Goal: Information Seeking & Learning: Check status

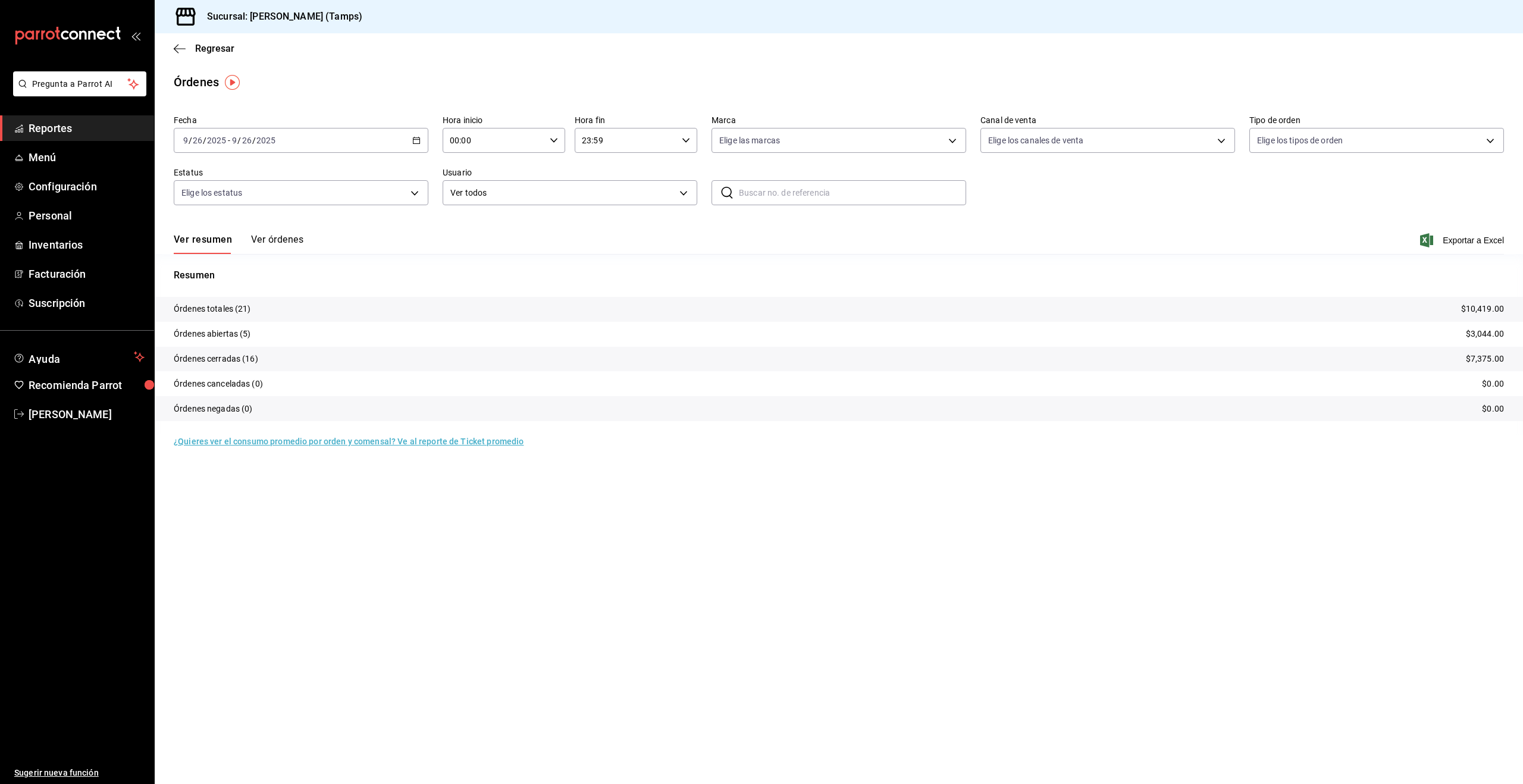
click at [65, 137] on link "Reportes" at bounding box center [77, 128] width 154 height 26
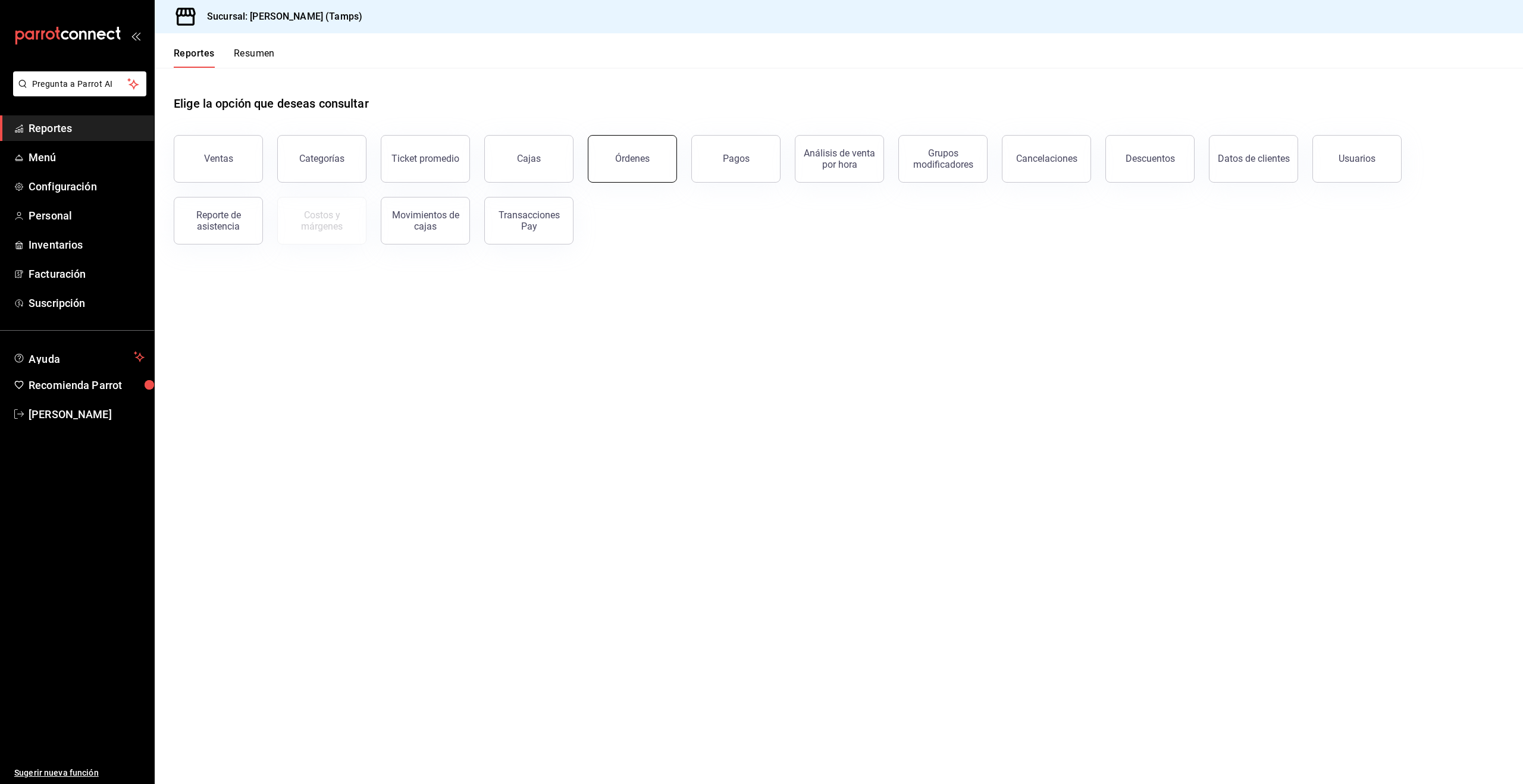
click at [627, 157] on div "Órdenes" at bounding box center [632, 158] width 34 height 11
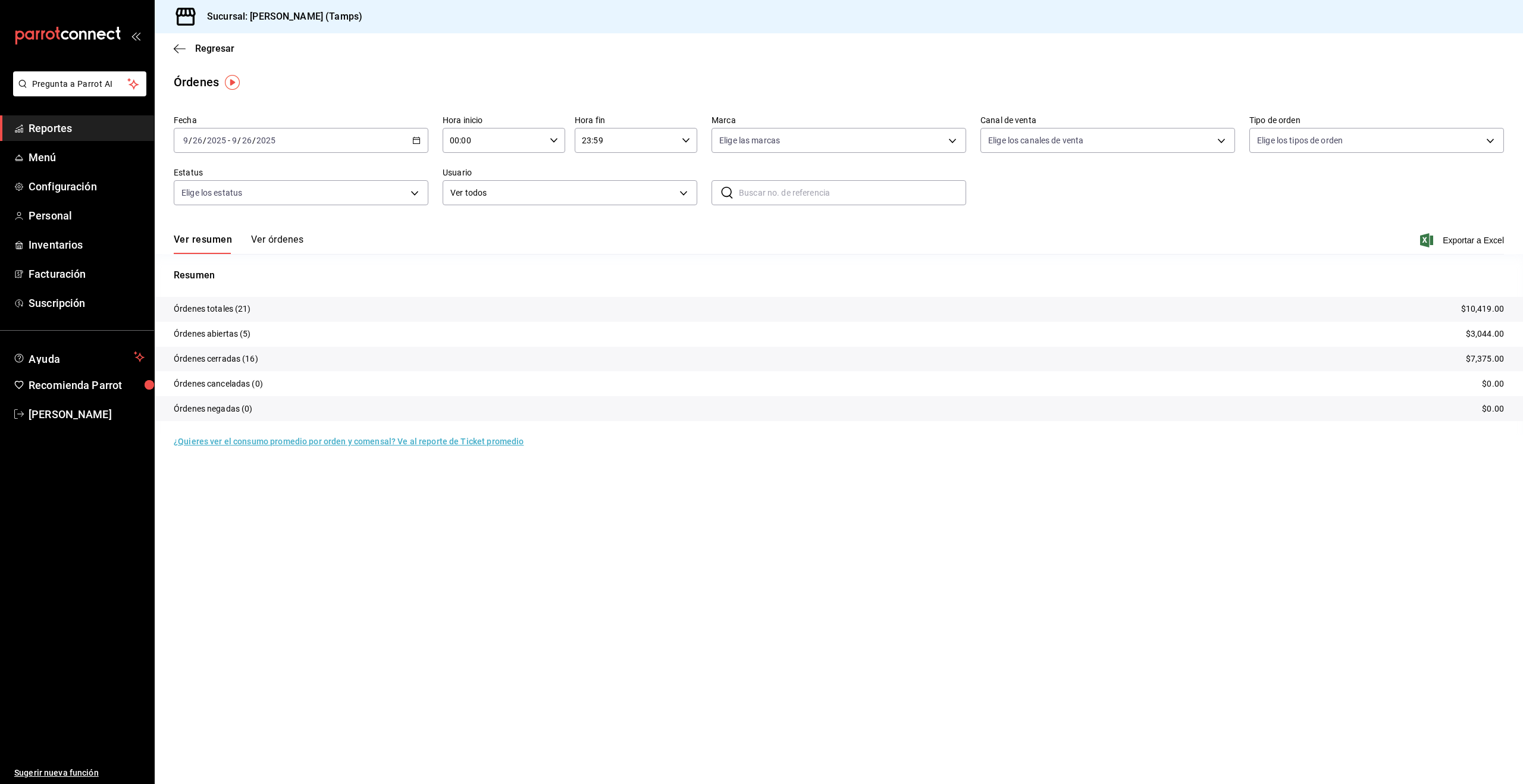
click at [270, 240] on button "Ver órdenes" at bounding box center [277, 244] width 52 height 20
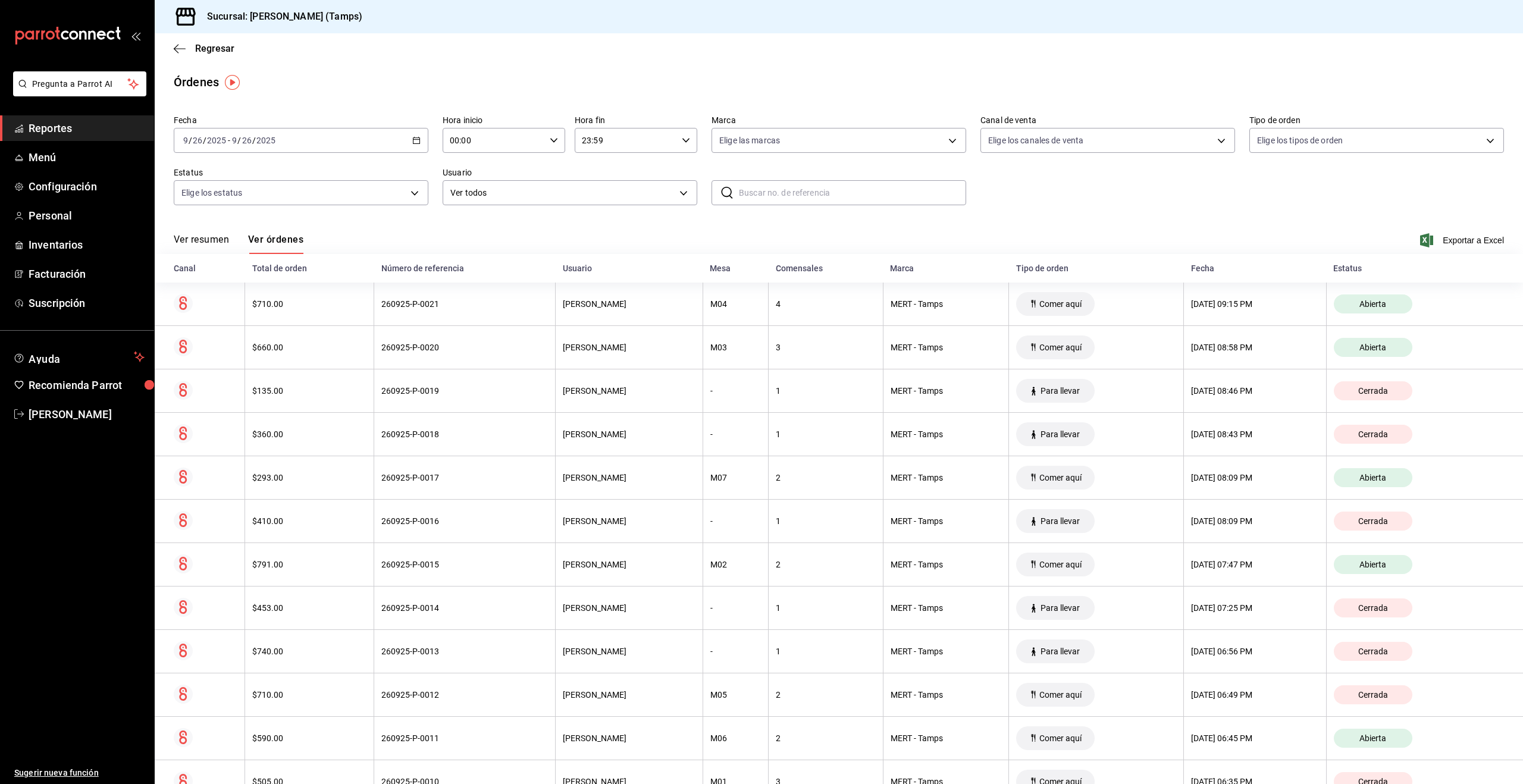
click at [201, 235] on button "Ver resumen" at bounding box center [201, 244] width 55 height 20
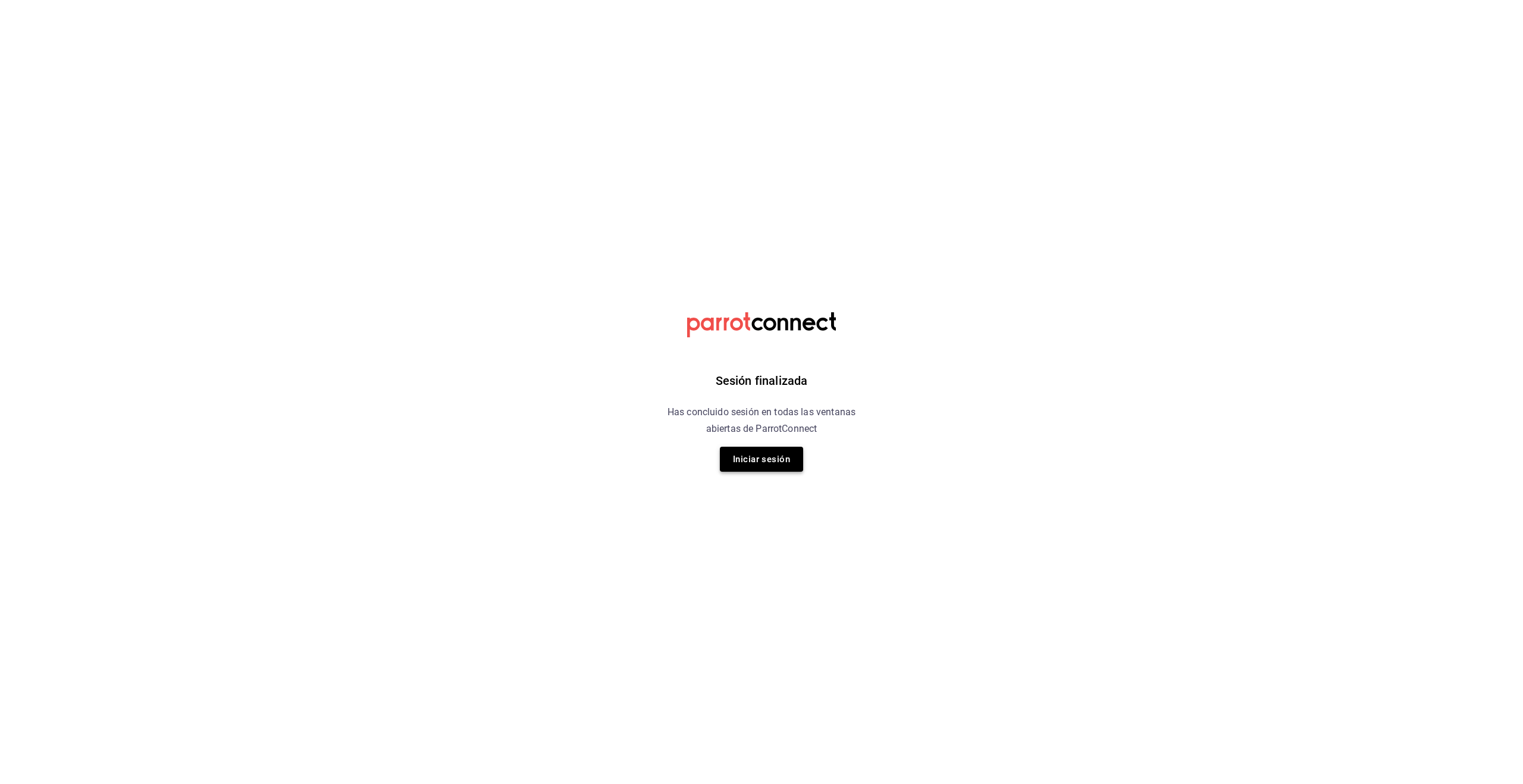
click at [771, 463] on button "Iniciar sesión" at bounding box center [761, 459] width 83 height 25
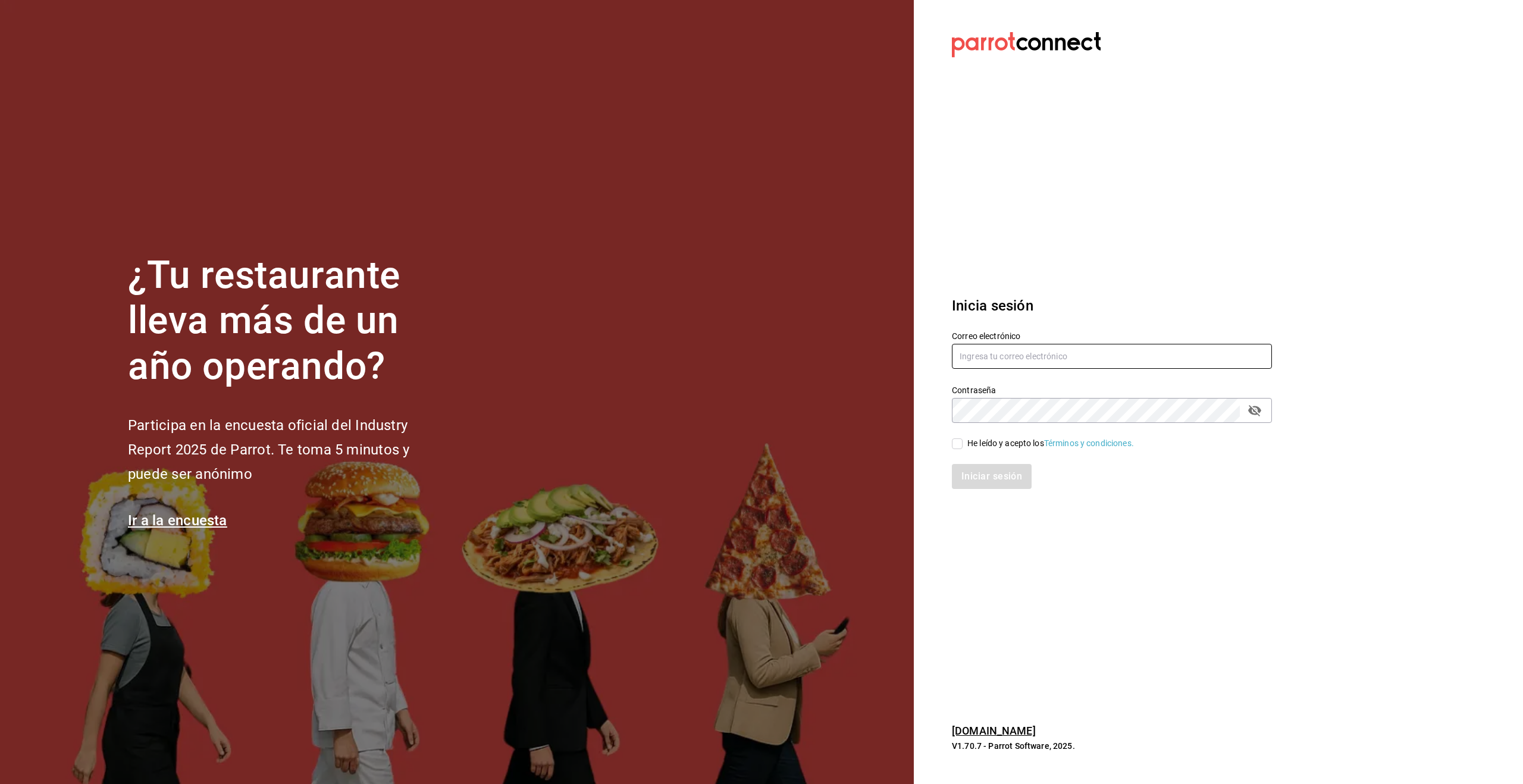
click at [1040, 356] on input "text" at bounding box center [1112, 357] width 320 height 25
type input "a"
type input "alecsq@gmail.com"
click at [953, 446] on input "He leído y acepto los Términos y condiciones." at bounding box center [957, 443] width 11 height 11
checkbox input "true"
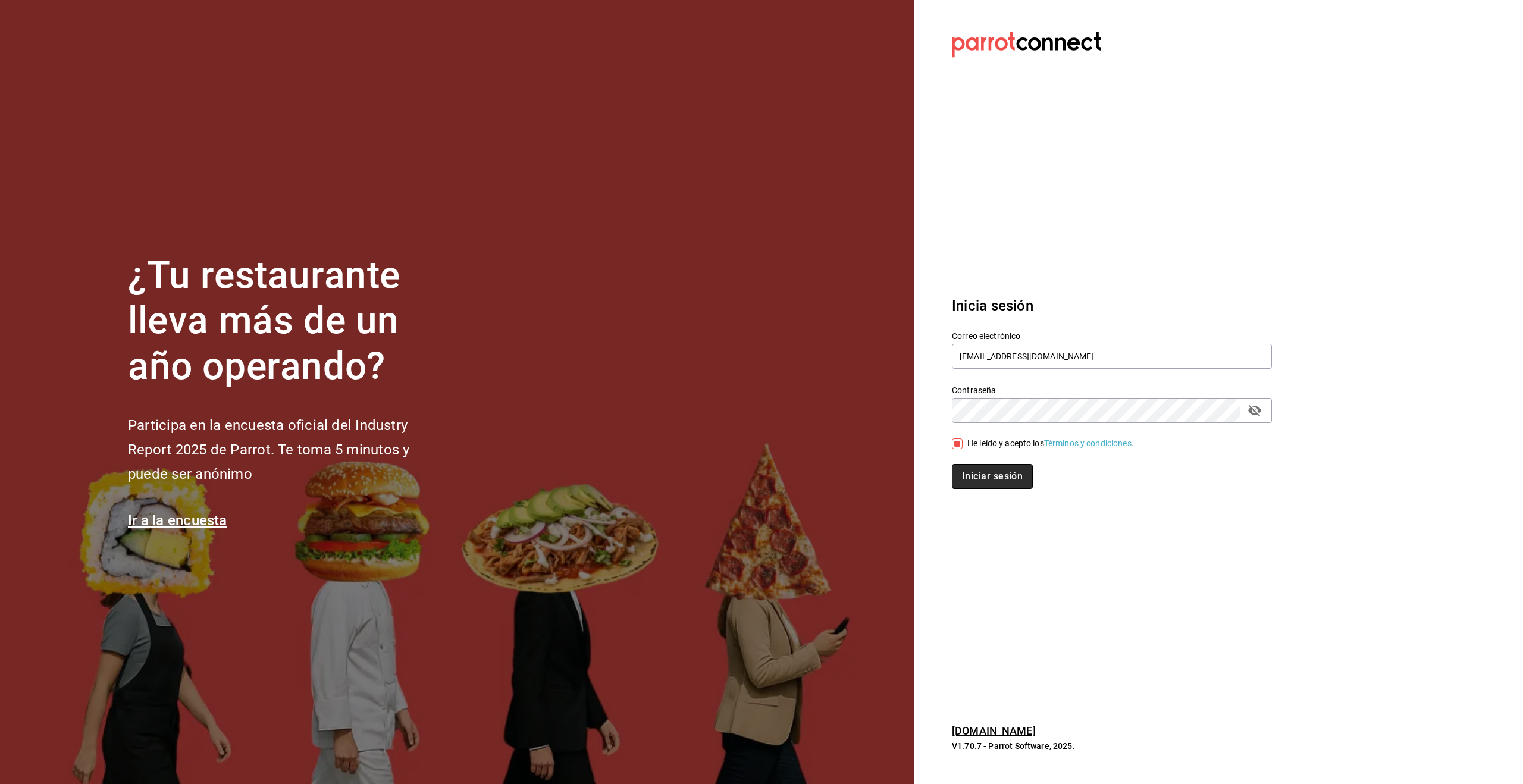
click at [981, 469] on button "Iniciar sesión" at bounding box center [992, 477] width 81 height 25
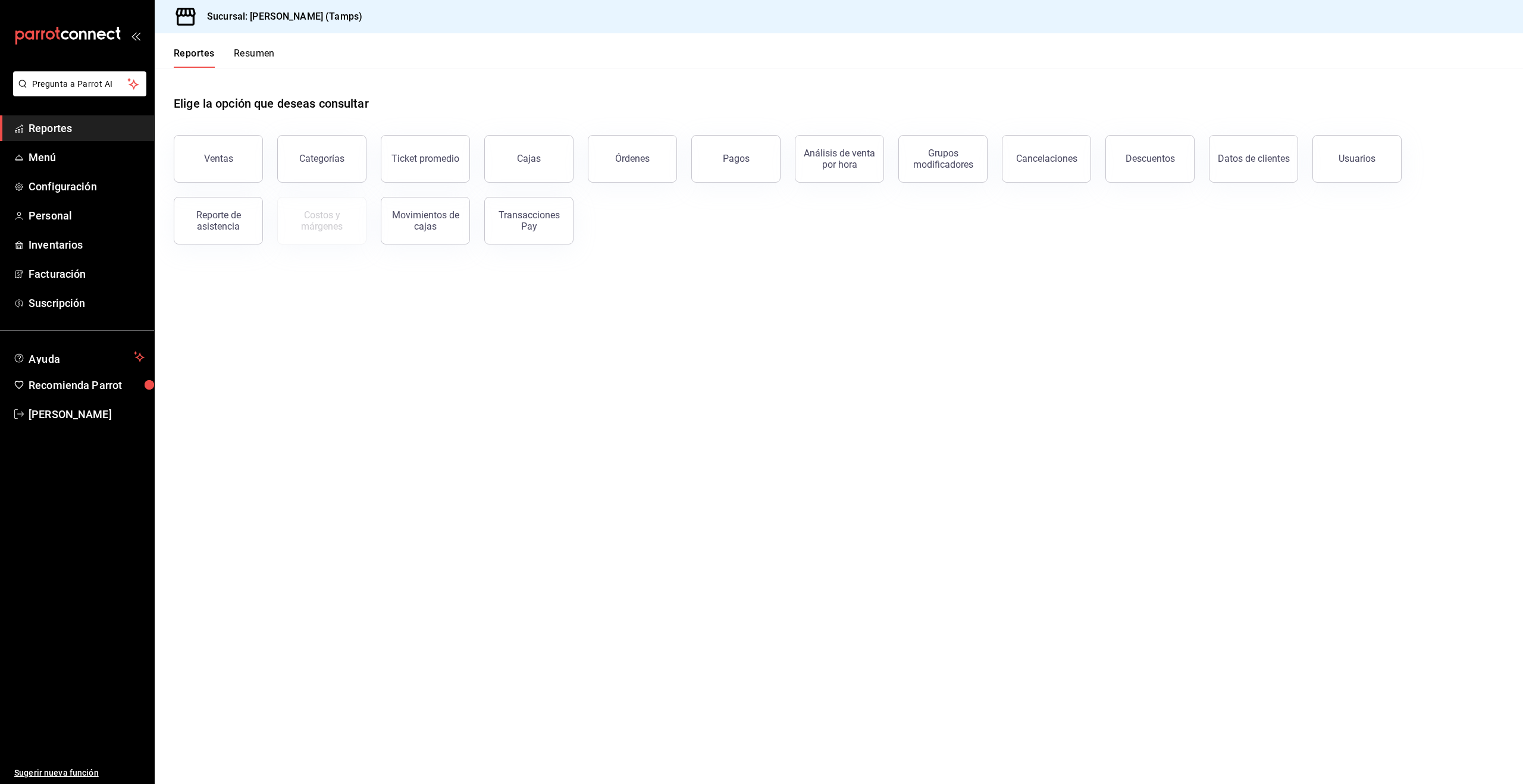
click at [605, 175] on button "Órdenes" at bounding box center [632, 158] width 90 height 48
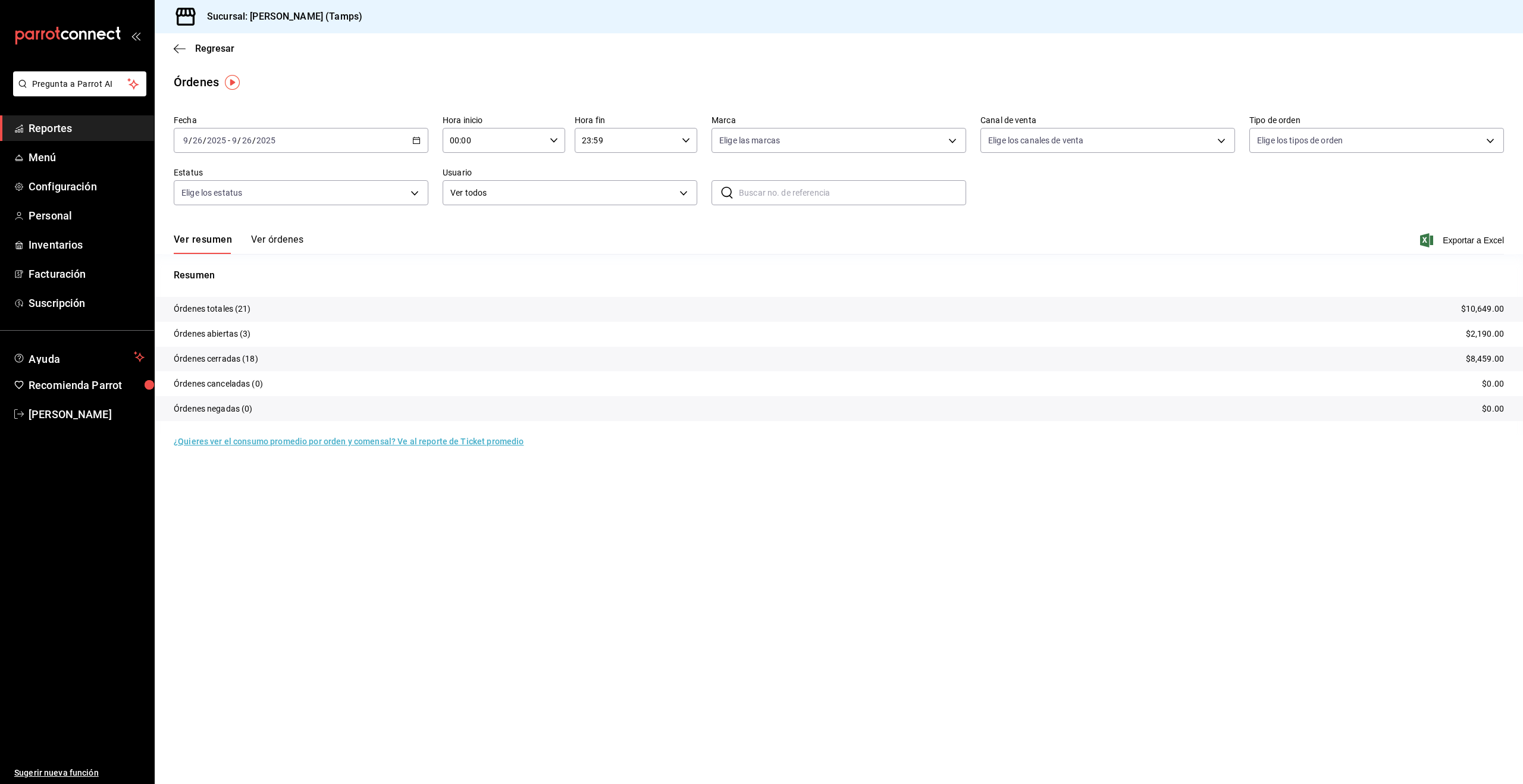
click at [1192, 410] on tr "Órdenes negadas (0) $0.00" at bounding box center [839, 409] width 1368 height 25
click at [219, 325] on tr "Órdenes abiertas (1) $590.00" at bounding box center [839, 334] width 1368 height 25
click at [219, 334] on p "Órdenes abiertas (1)" at bounding box center [212, 333] width 77 height 13
click at [292, 240] on button "Ver órdenes" at bounding box center [277, 244] width 52 height 20
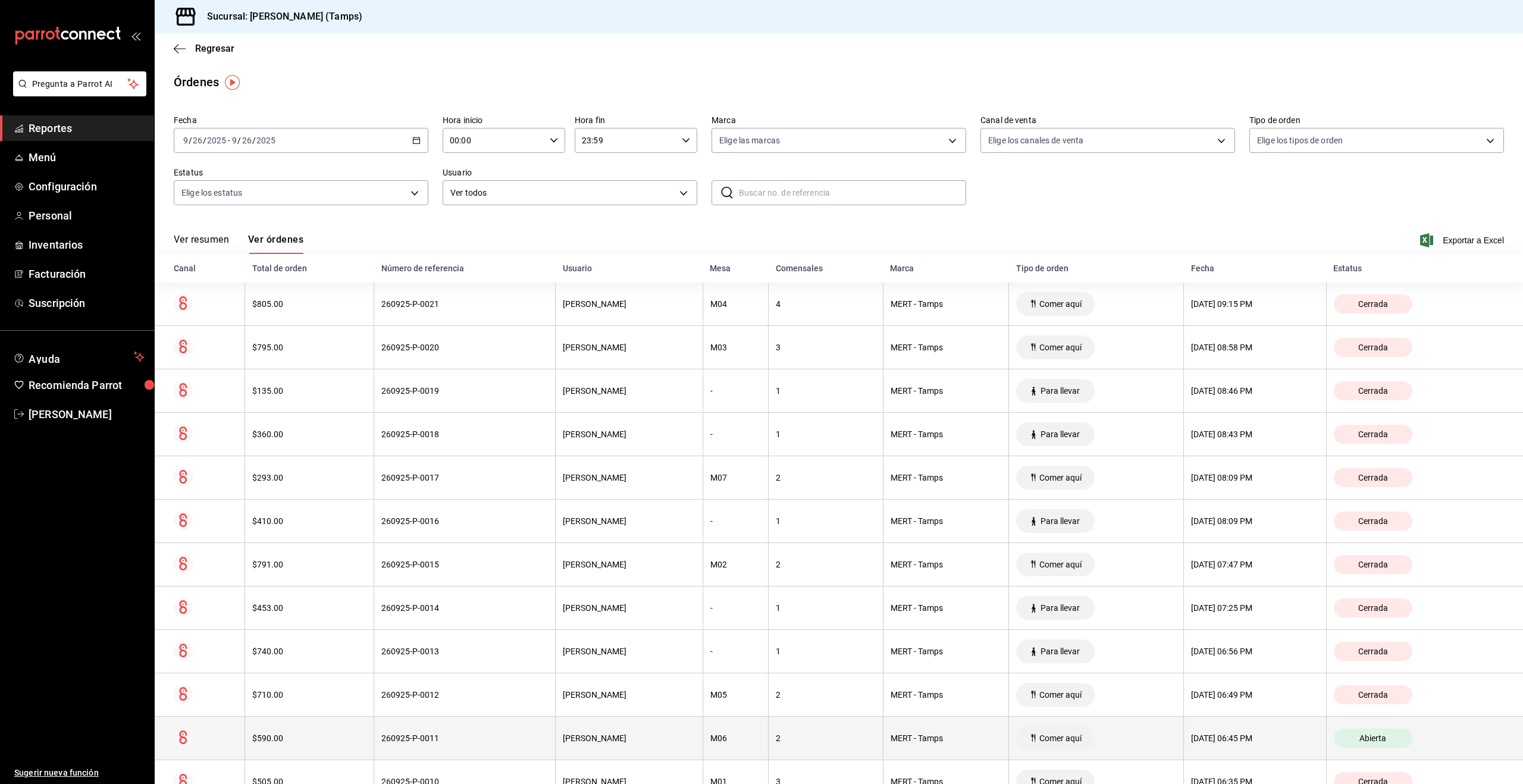
click at [1226, 735] on div "[DATE] 06:45 PM" at bounding box center [1255, 738] width 128 height 9
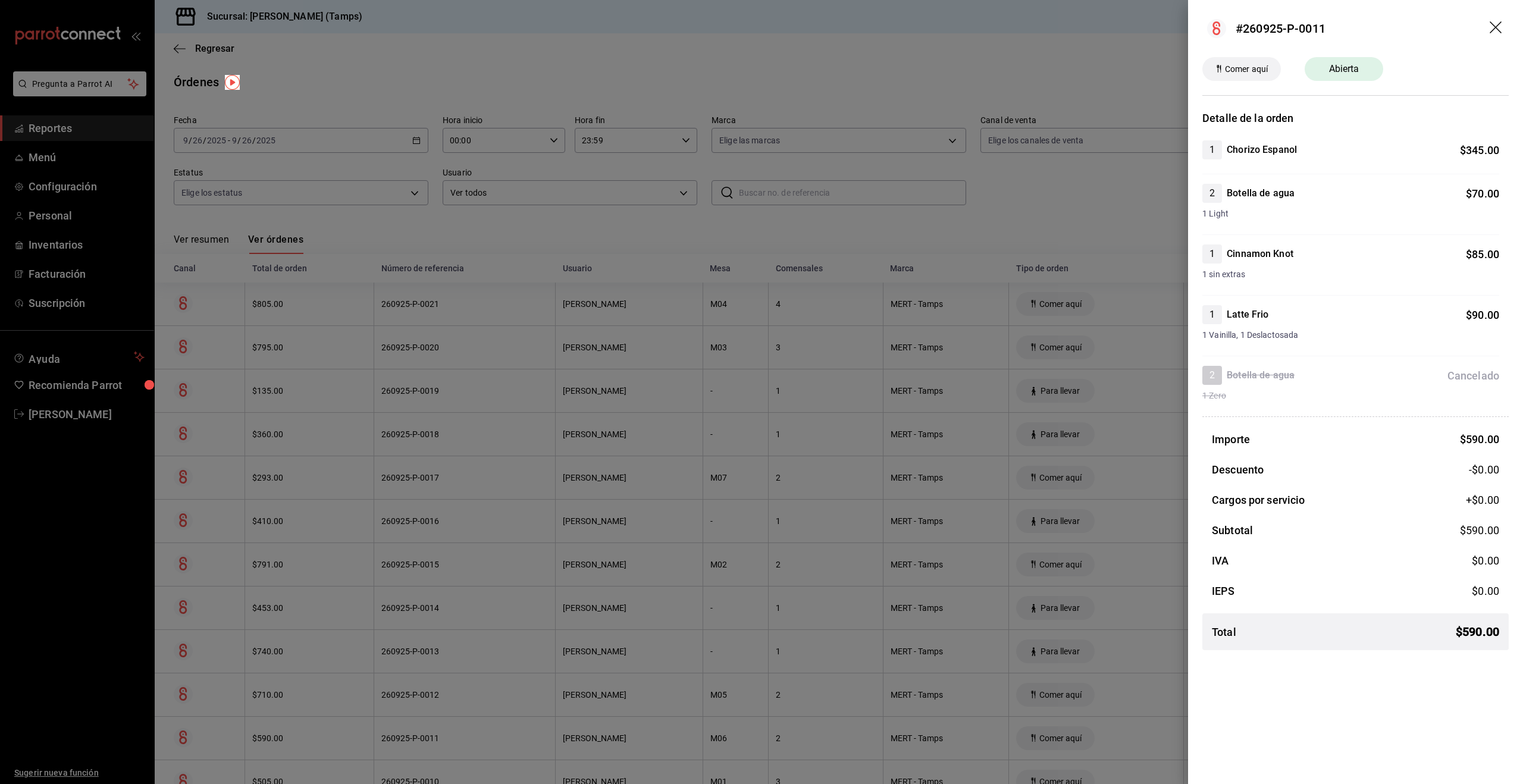
click at [628, 305] on div at bounding box center [762, 392] width 1523 height 784
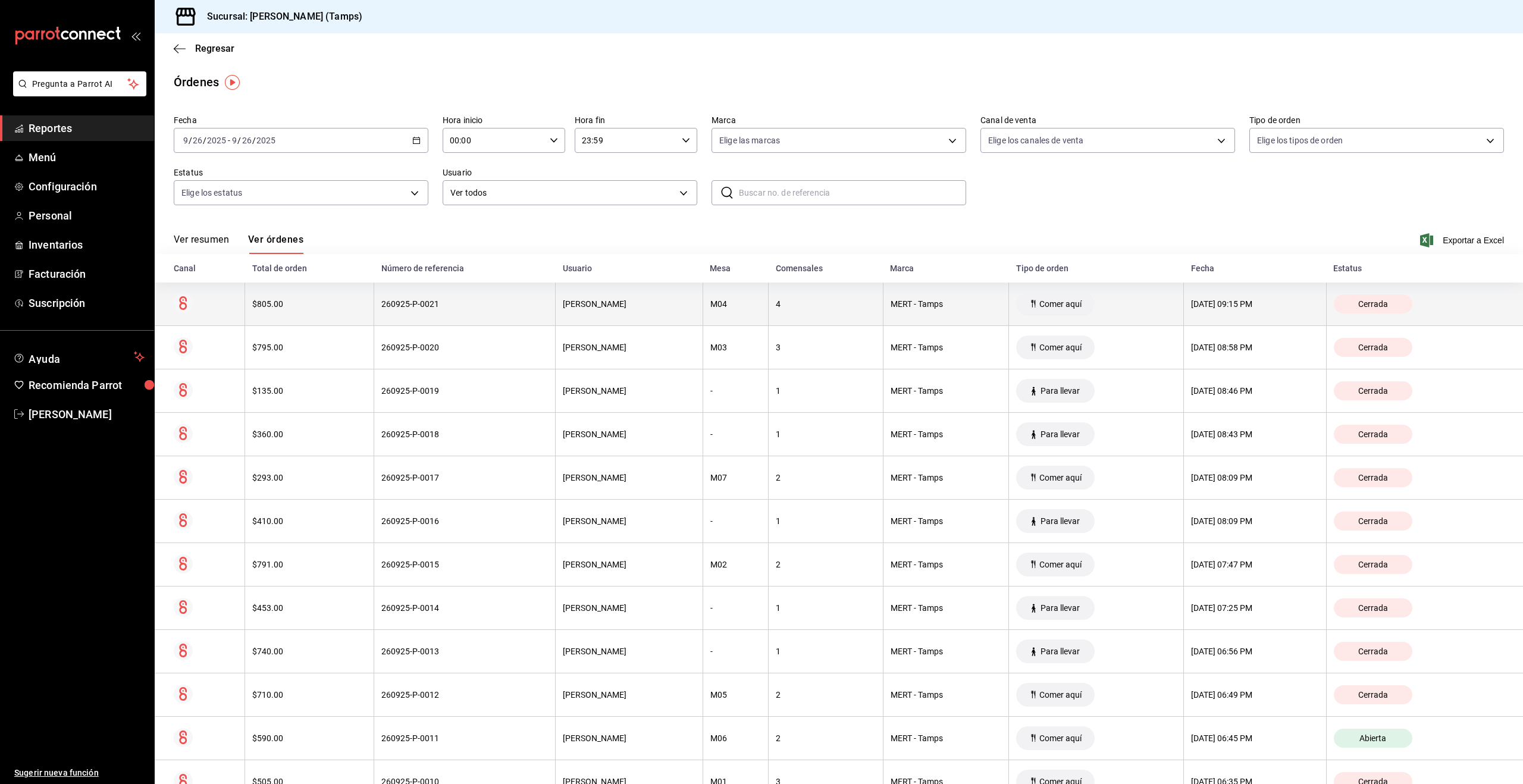
click at [602, 308] on div "[PERSON_NAME]" at bounding box center [629, 303] width 132 height 9
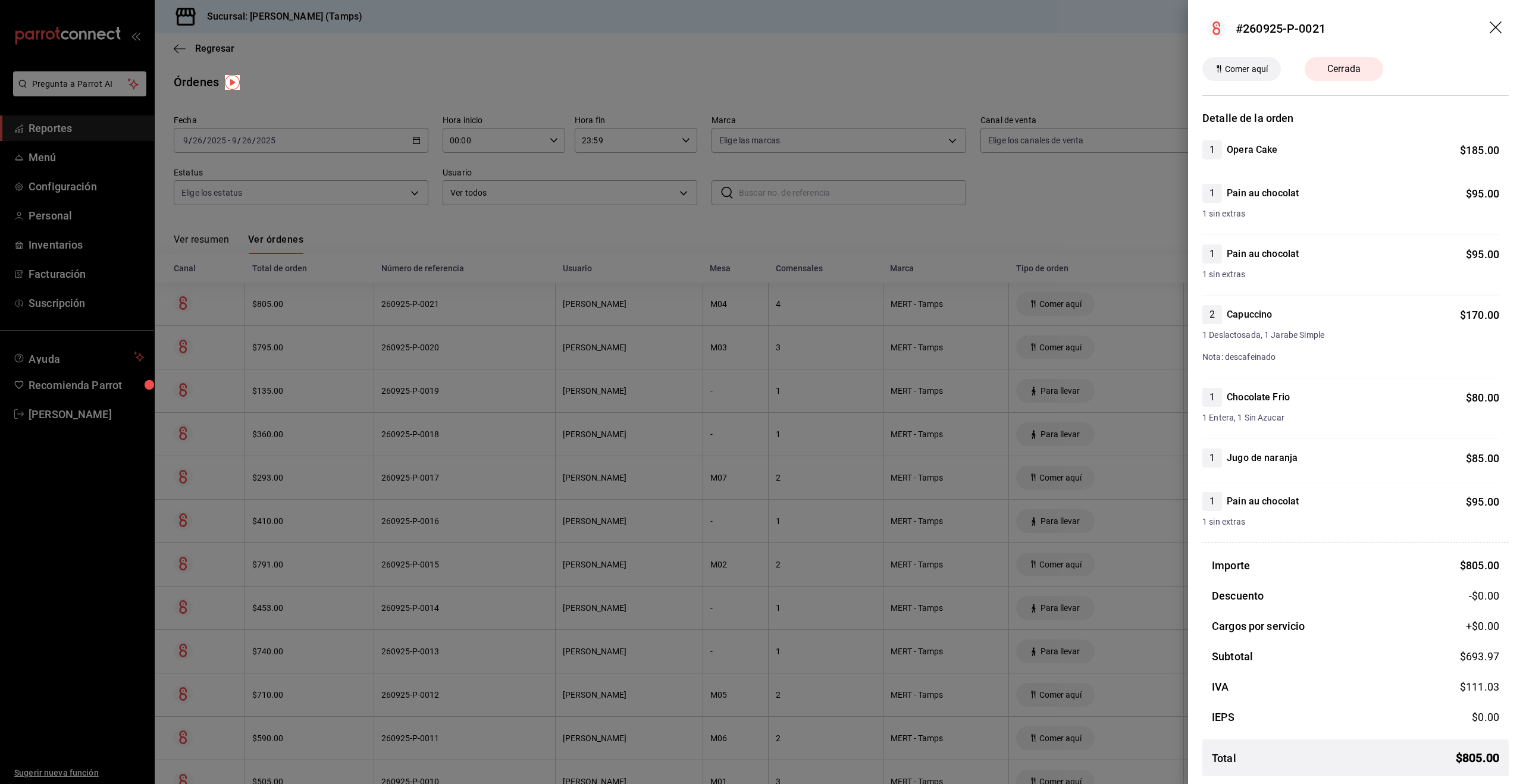
click at [615, 353] on div at bounding box center [762, 392] width 1523 height 784
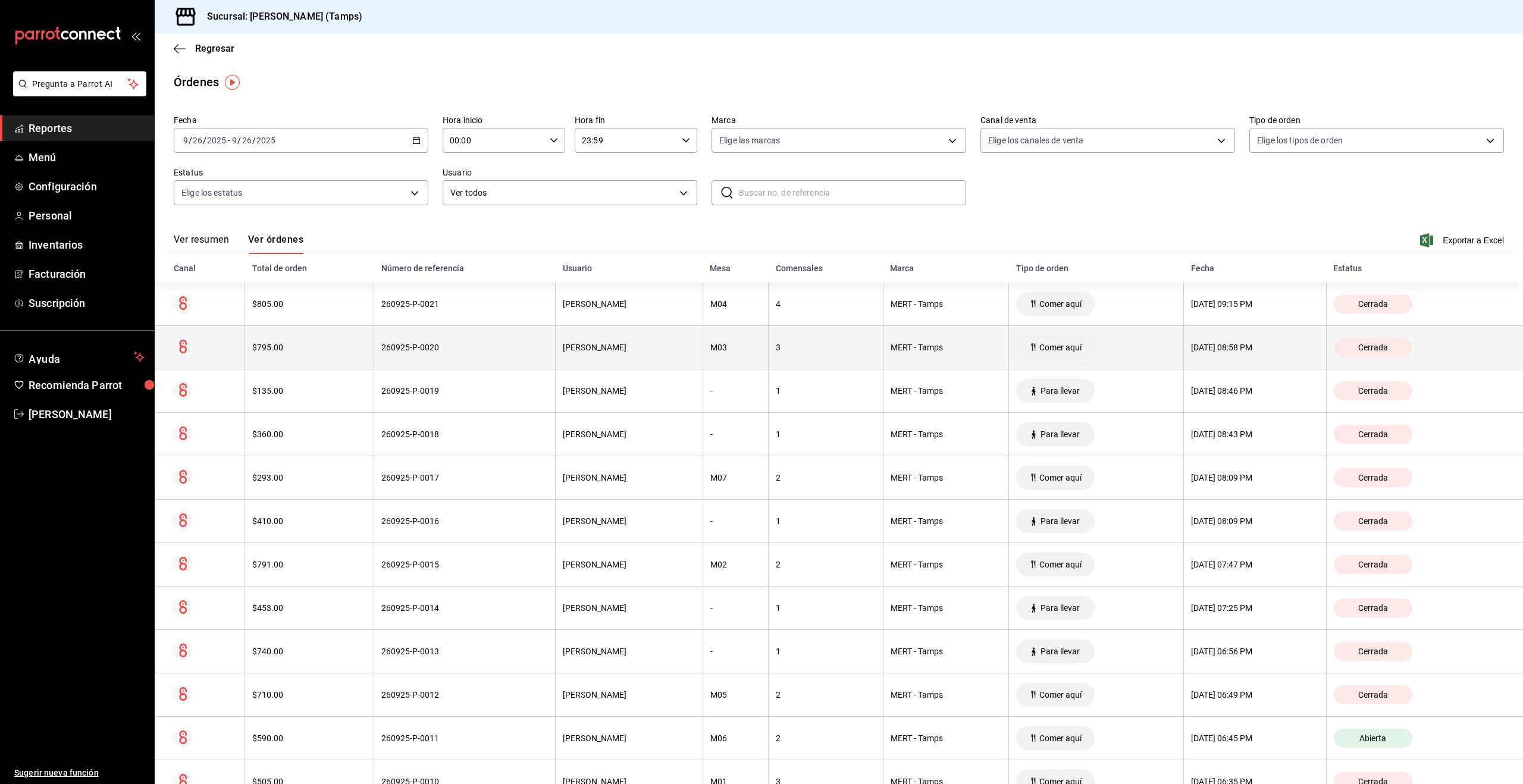
click at [615, 353] on th "[PERSON_NAME]" at bounding box center [628, 348] width 147 height 44
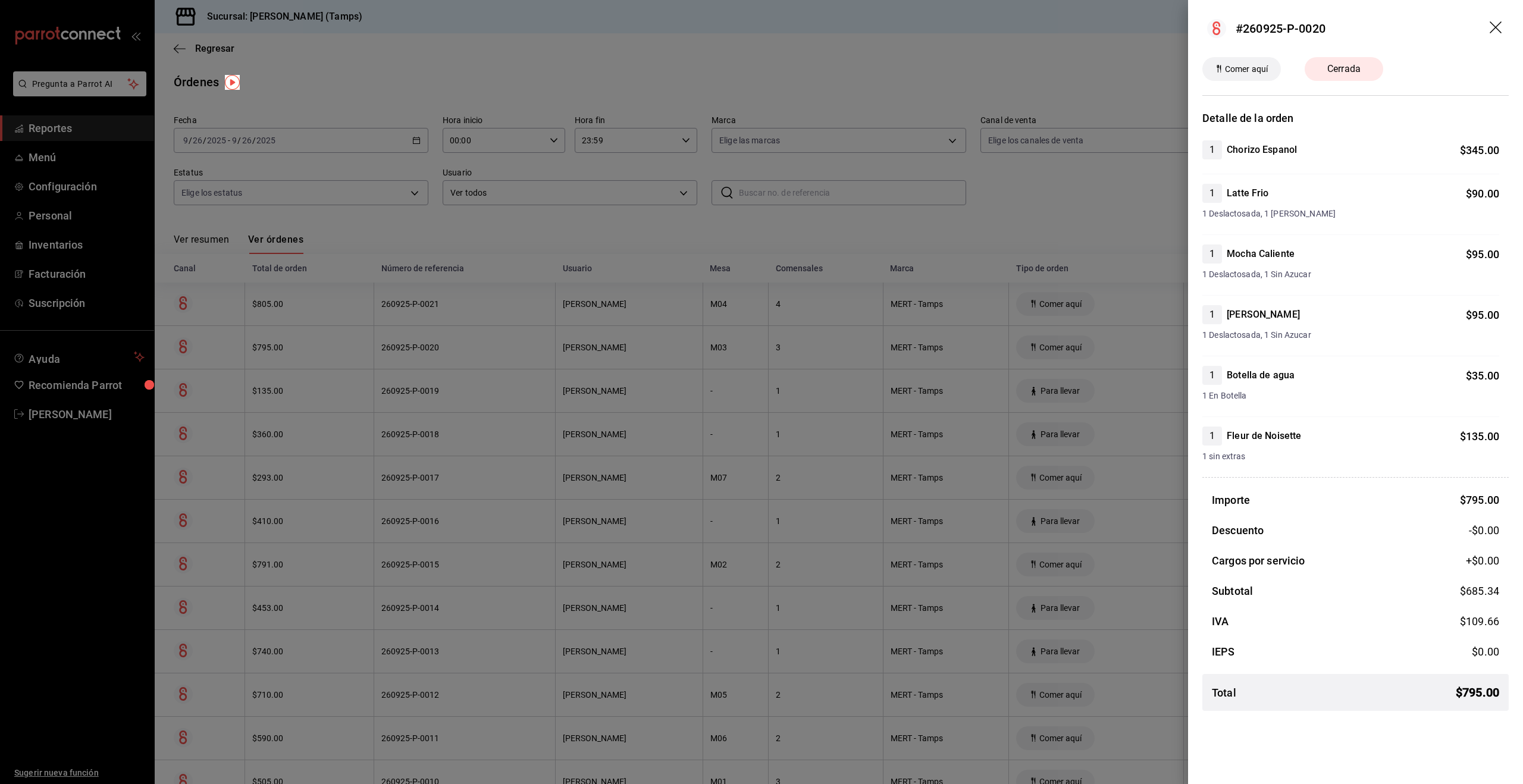
click at [328, 396] on div at bounding box center [762, 392] width 1523 height 784
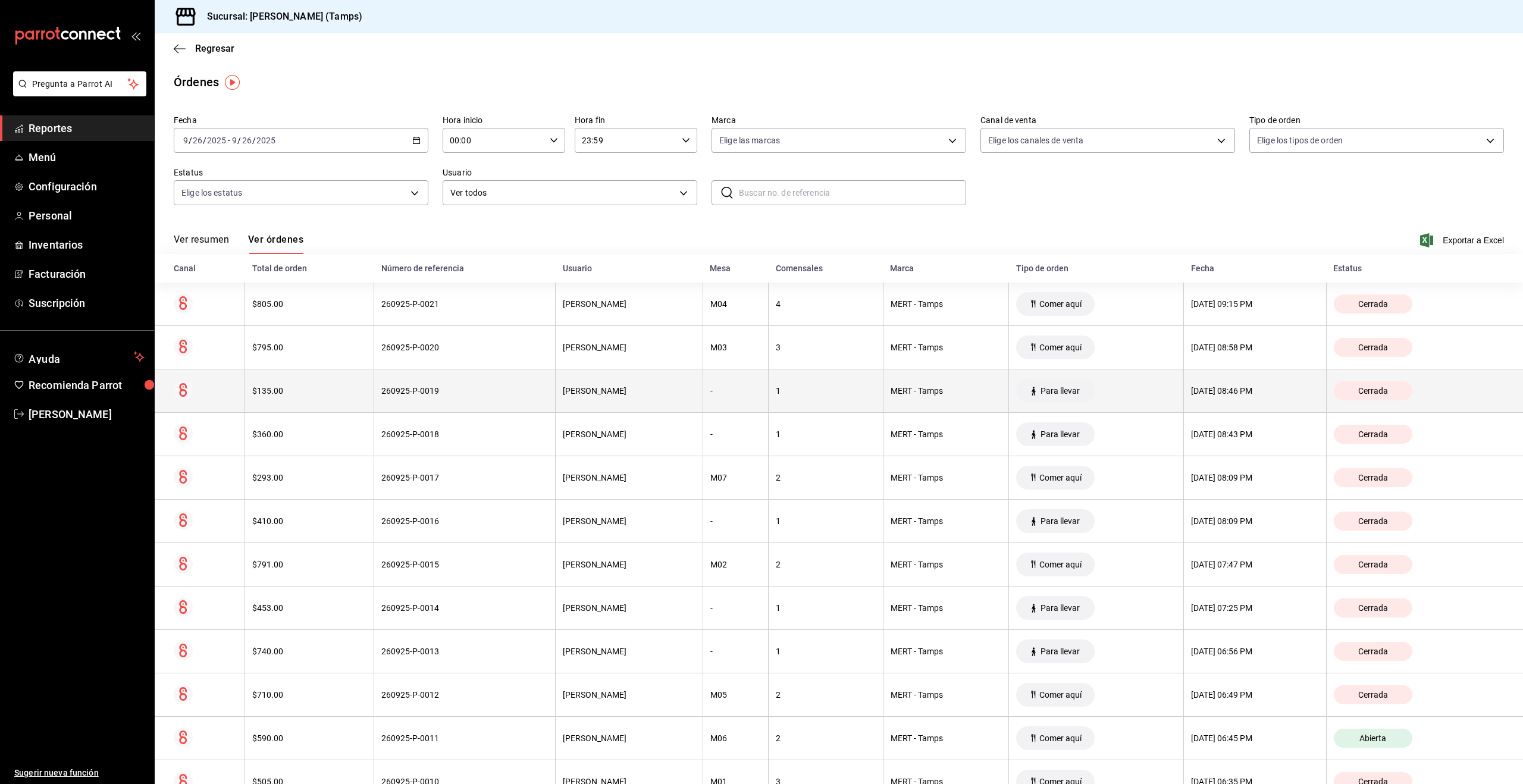
click at [329, 395] on div "$135.00" at bounding box center [309, 390] width 114 height 9
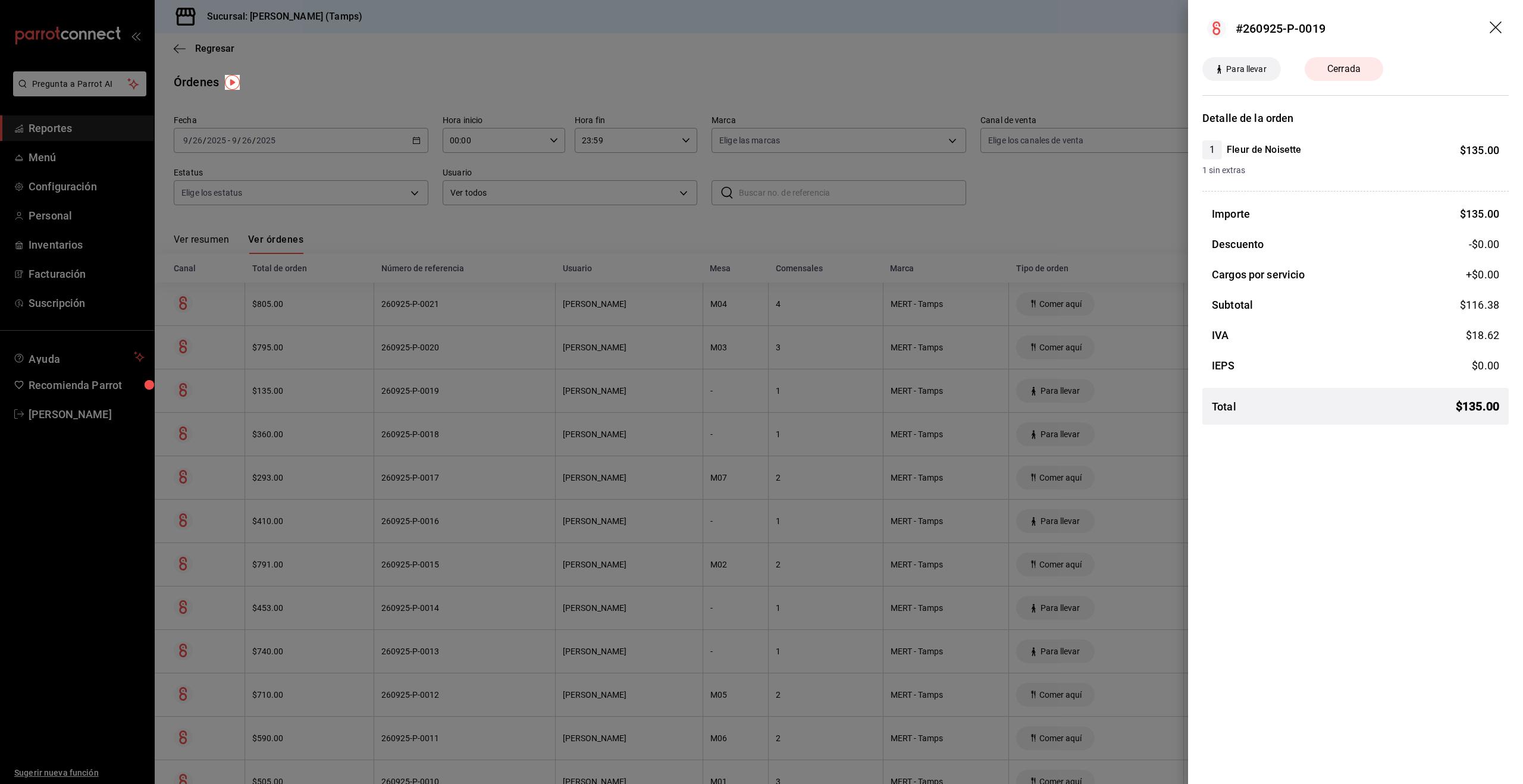
click at [329, 395] on div at bounding box center [762, 392] width 1523 height 784
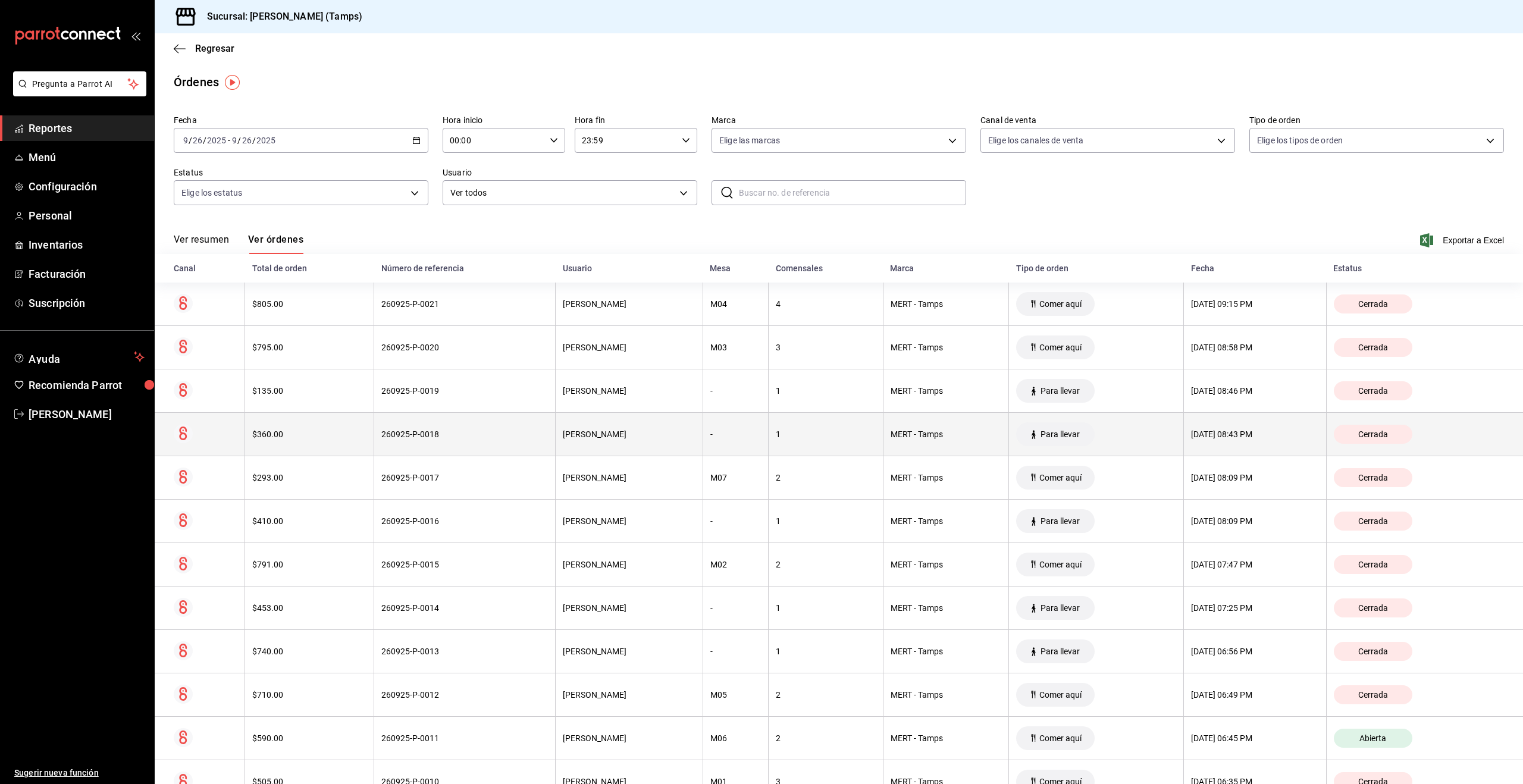
click at [329, 413] on th "$360.00" at bounding box center [310, 435] width 129 height 44
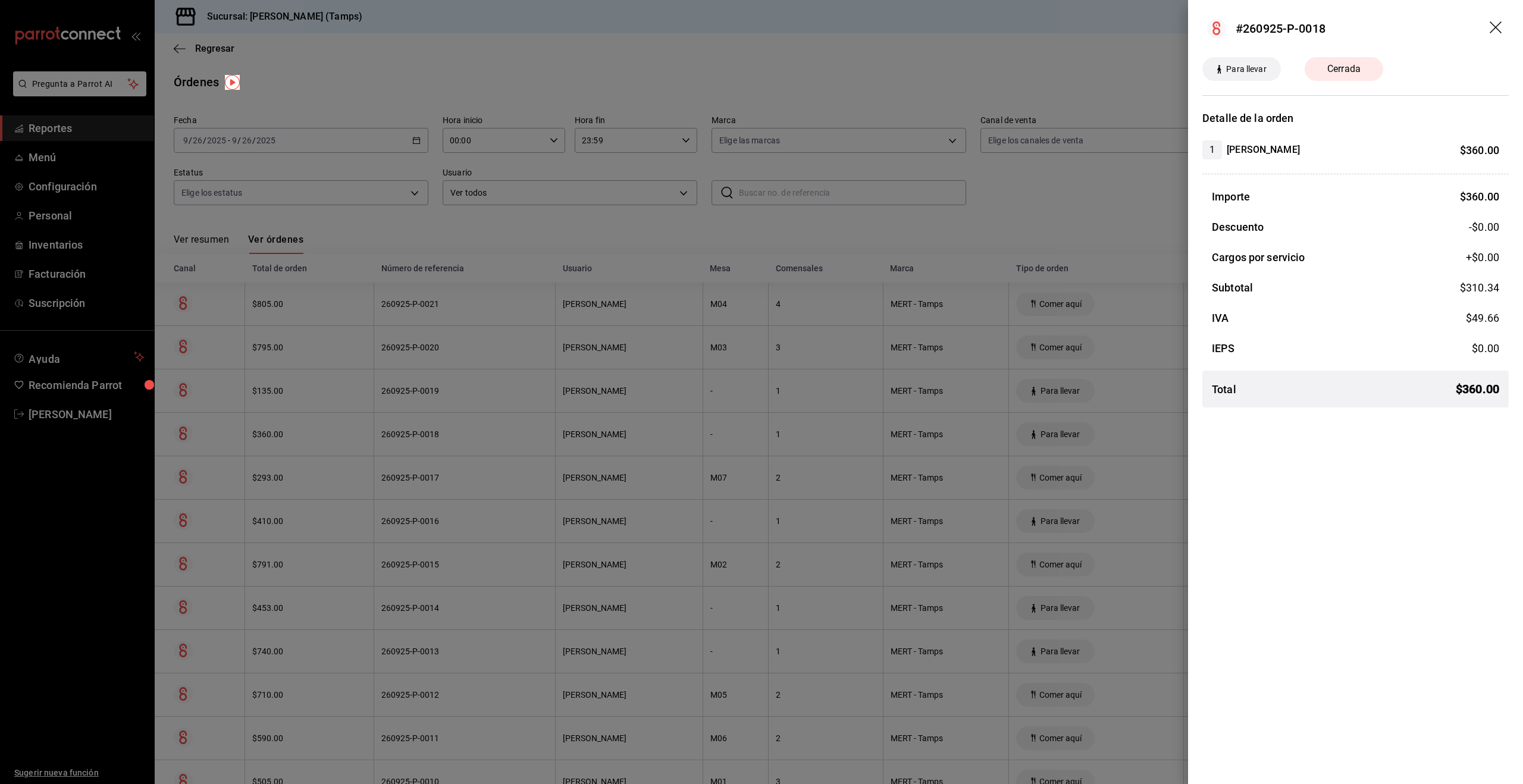
click at [329, 413] on div at bounding box center [762, 392] width 1523 height 784
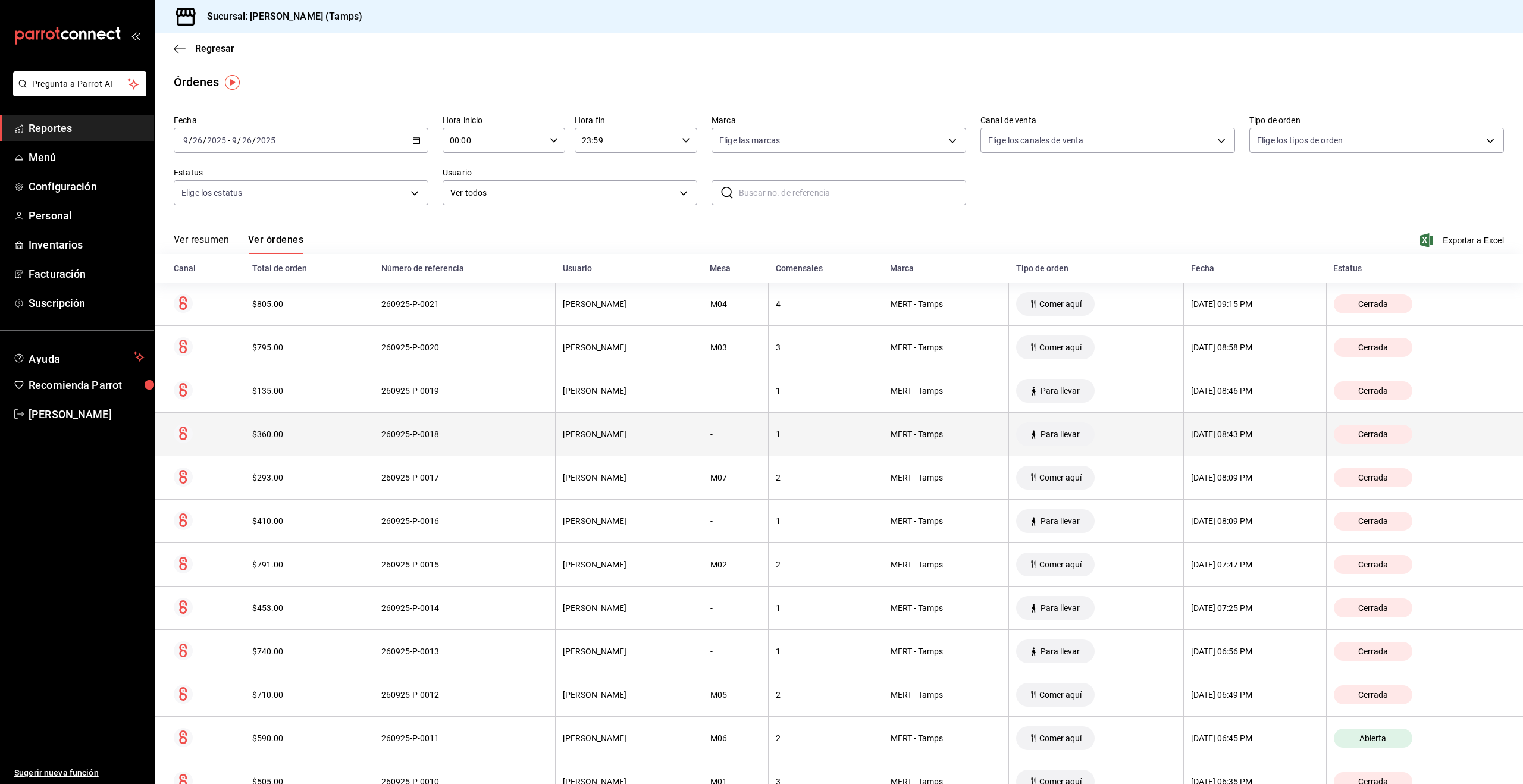
click at [324, 434] on div "$360.00" at bounding box center [309, 434] width 114 height 9
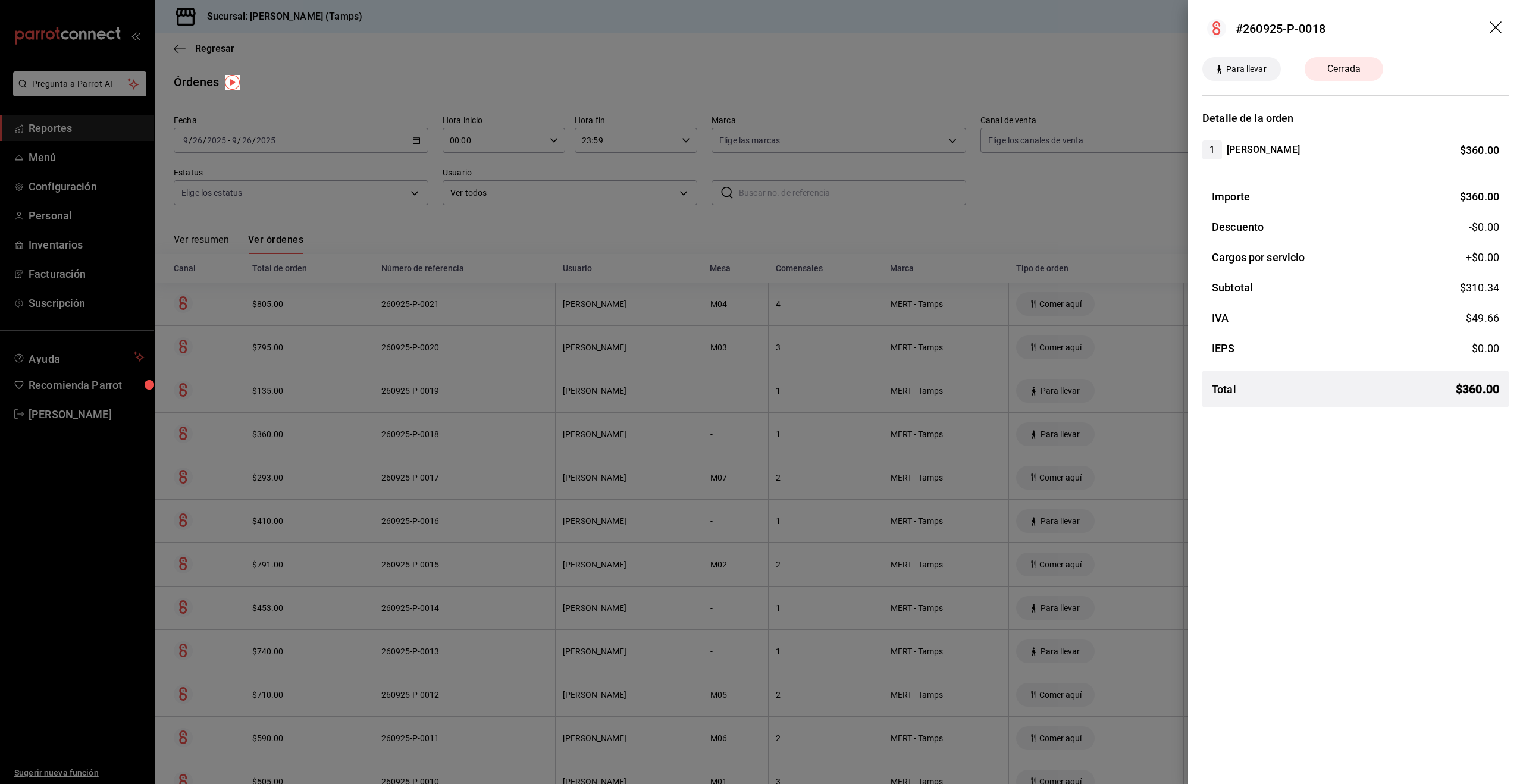
click at [324, 434] on div at bounding box center [762, 392] width 1523 height 784
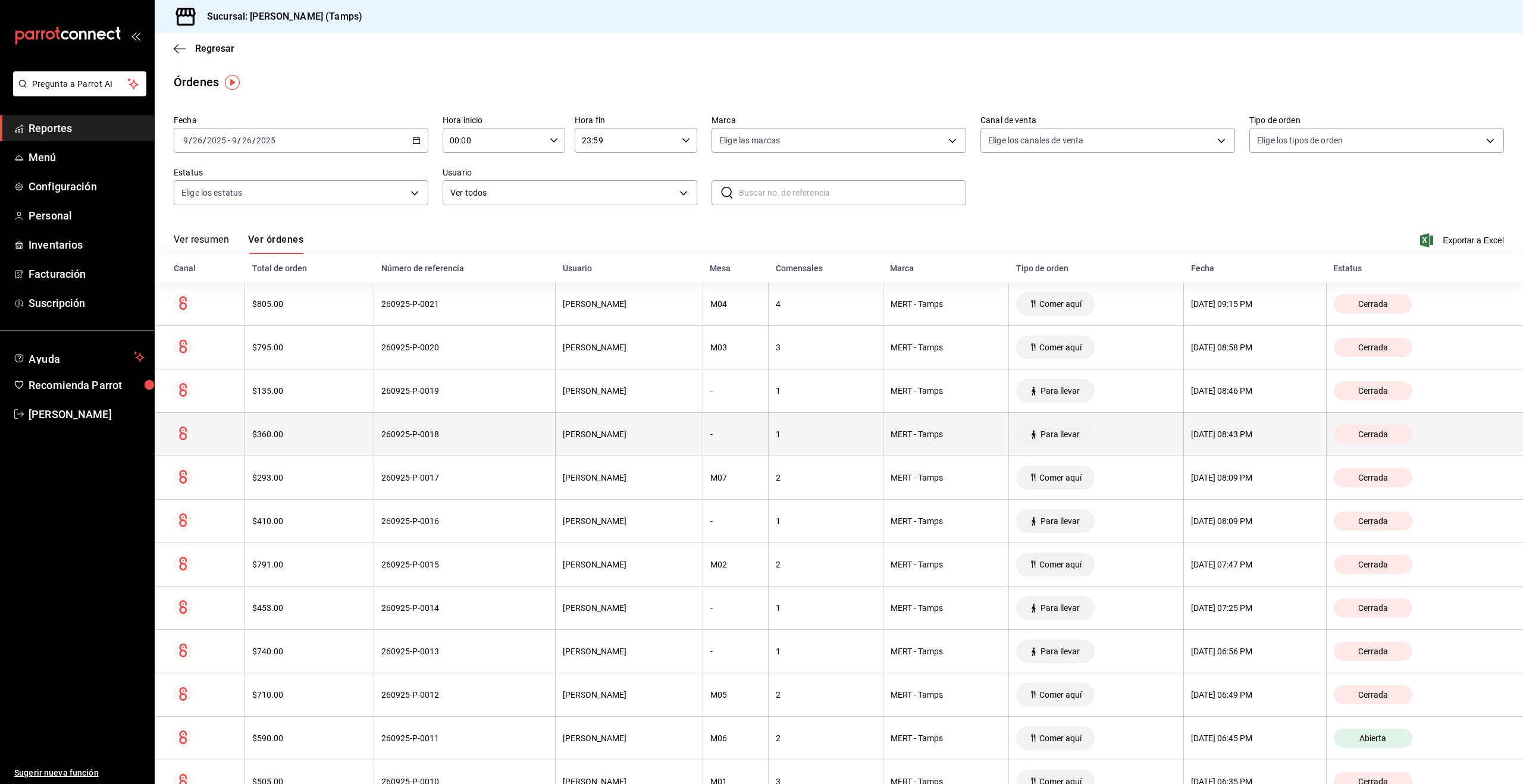
click at [311, 430] on div "$360.00" at bounding box center [309, 434] width 114 height 9
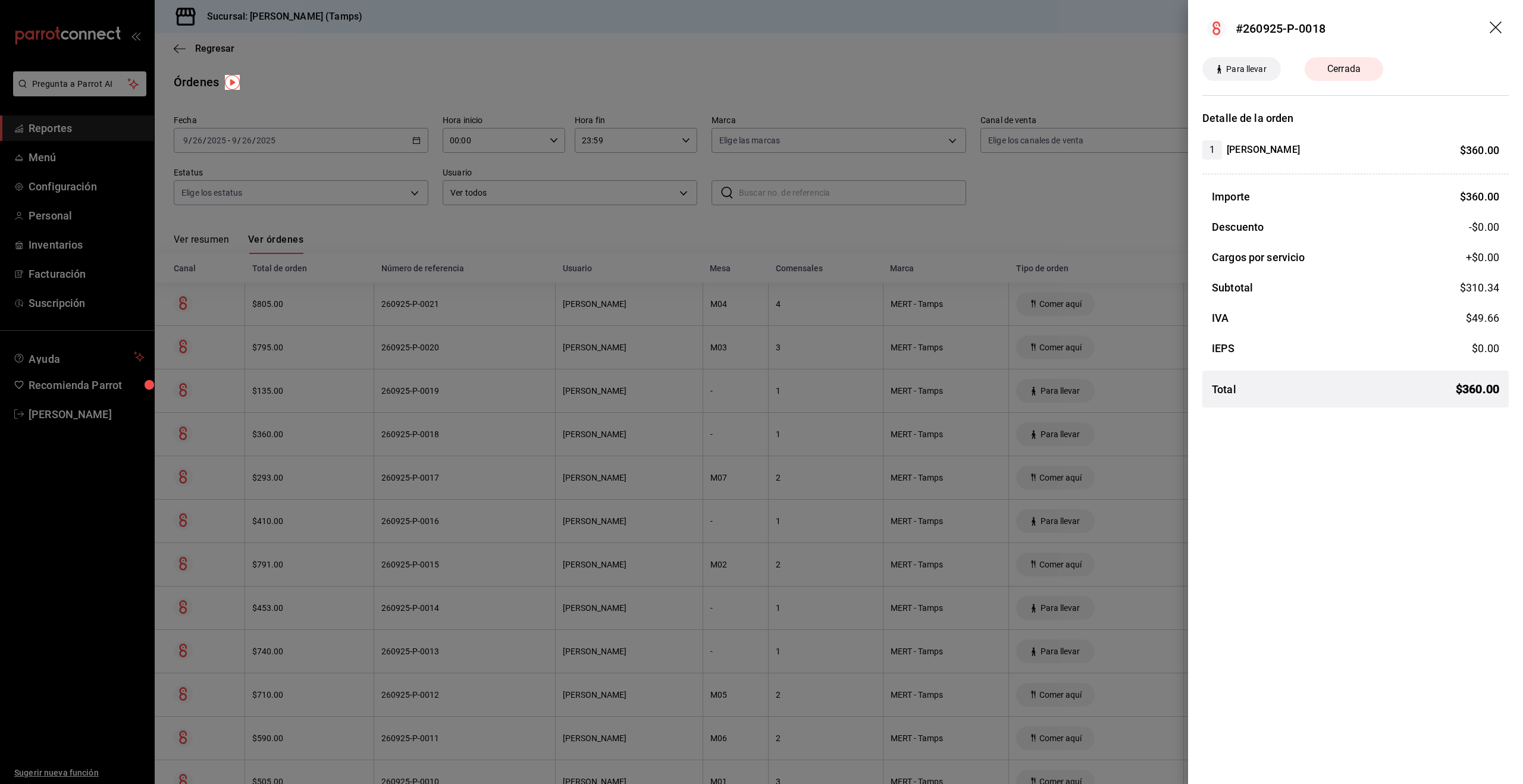
click at [311, 429] on div at bounding box center [762, 392] width 1523 height 784
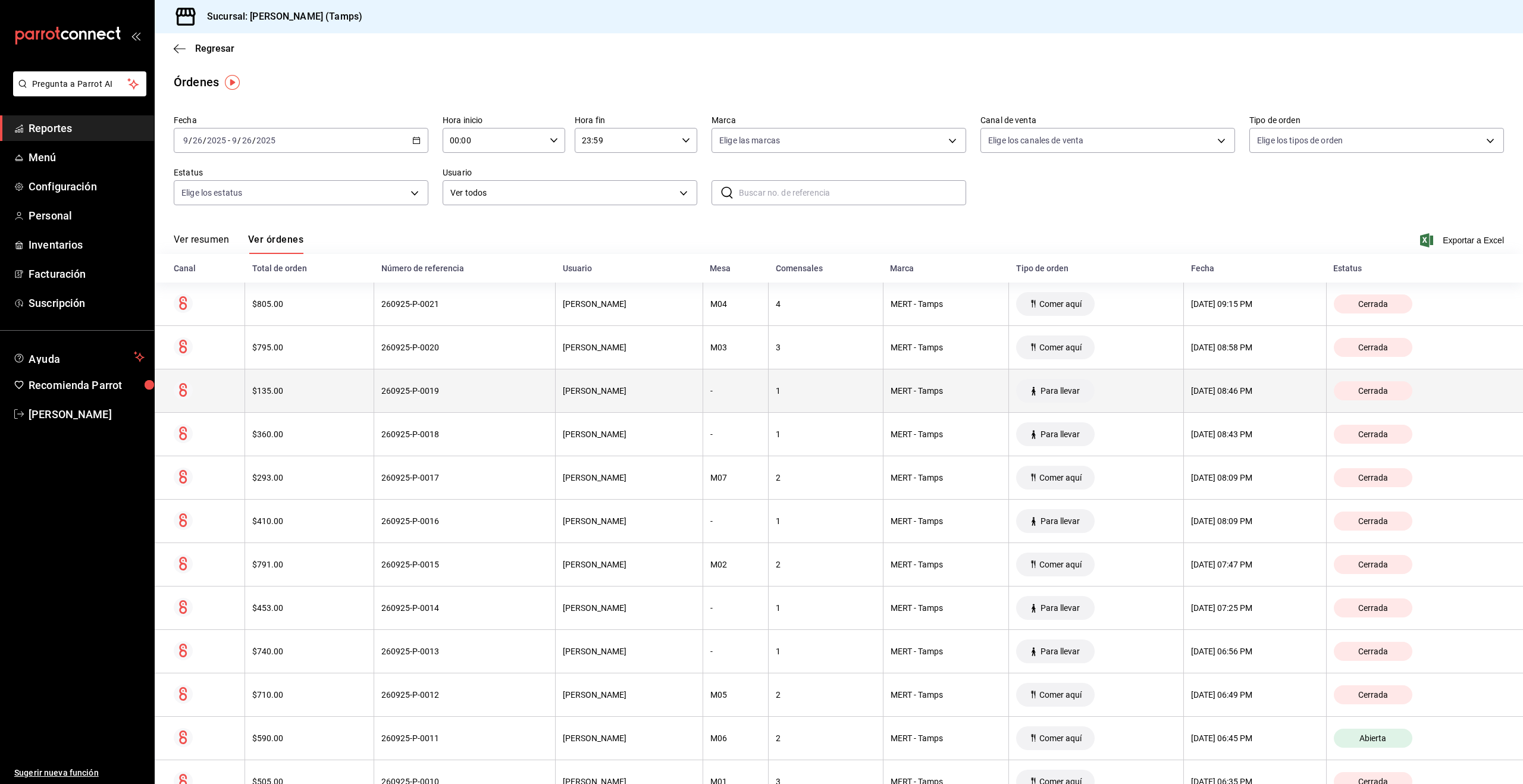
click at [309, 402] on th "$135.00" at bounding box center [310, 391] width 129 height 44
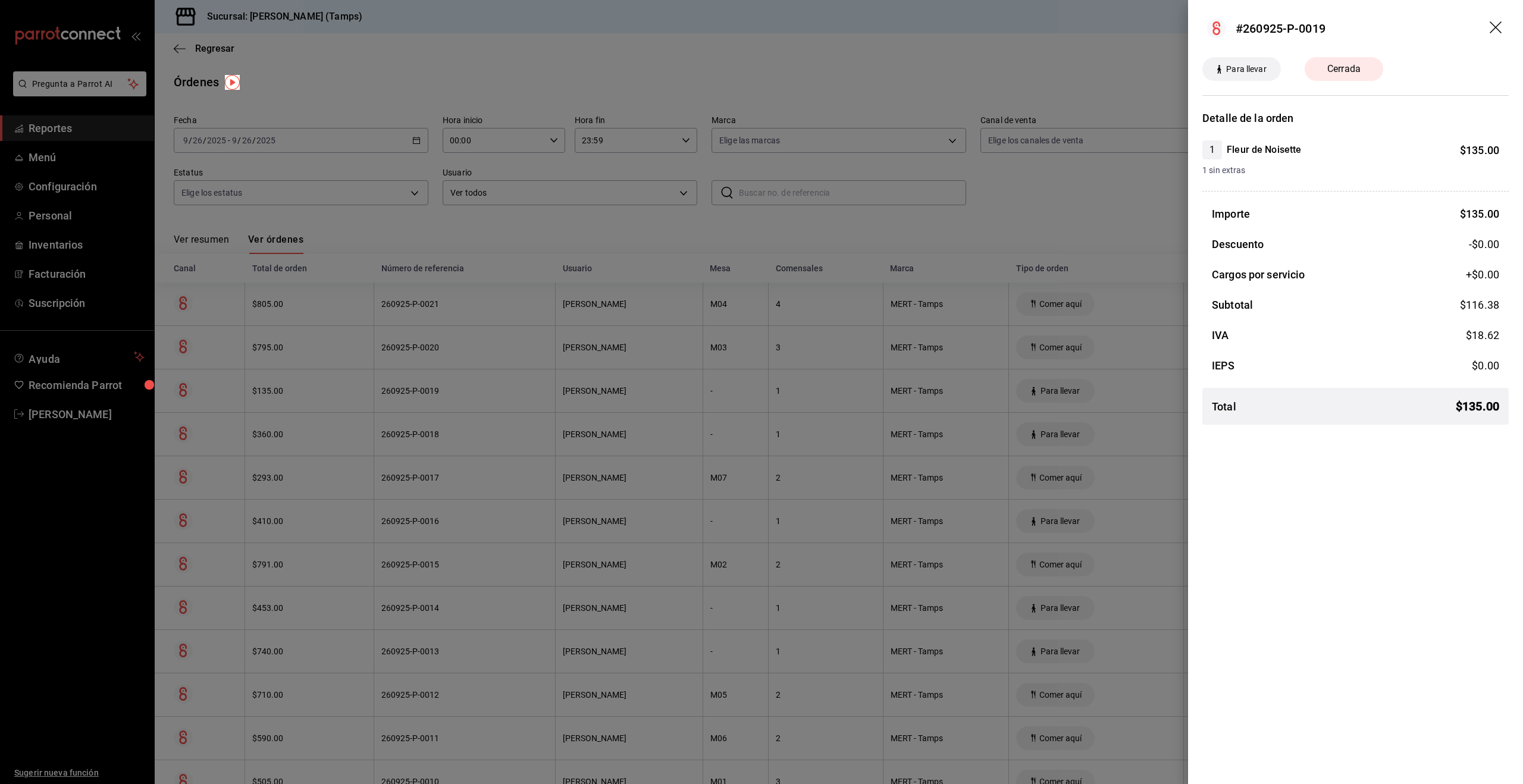
click at [309, 402] on div at bounding box center [762, 392] width 1523 height 784
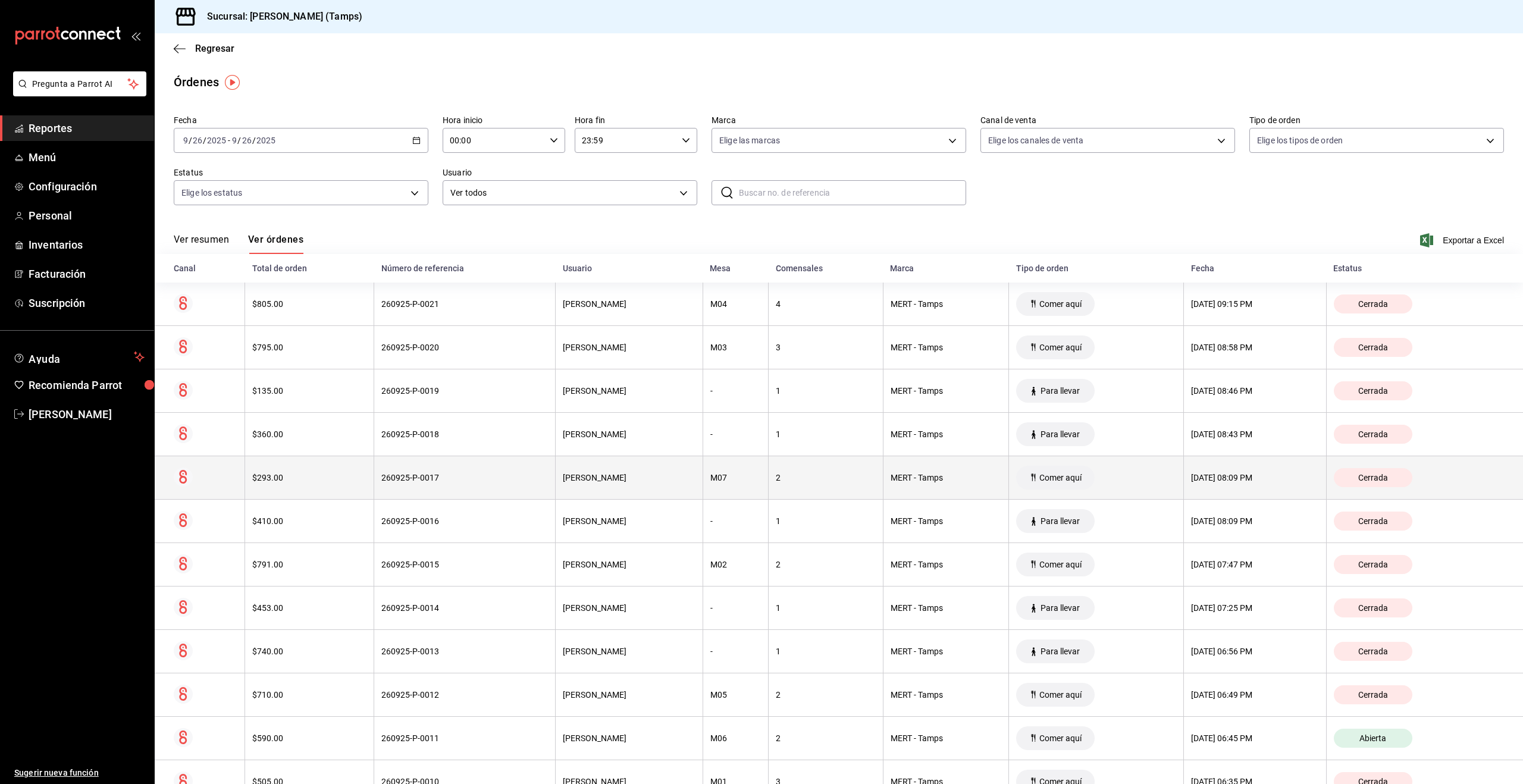
click at [305, 467] on th "$293.00" at bounding box center [310, 478] width 129 height 44
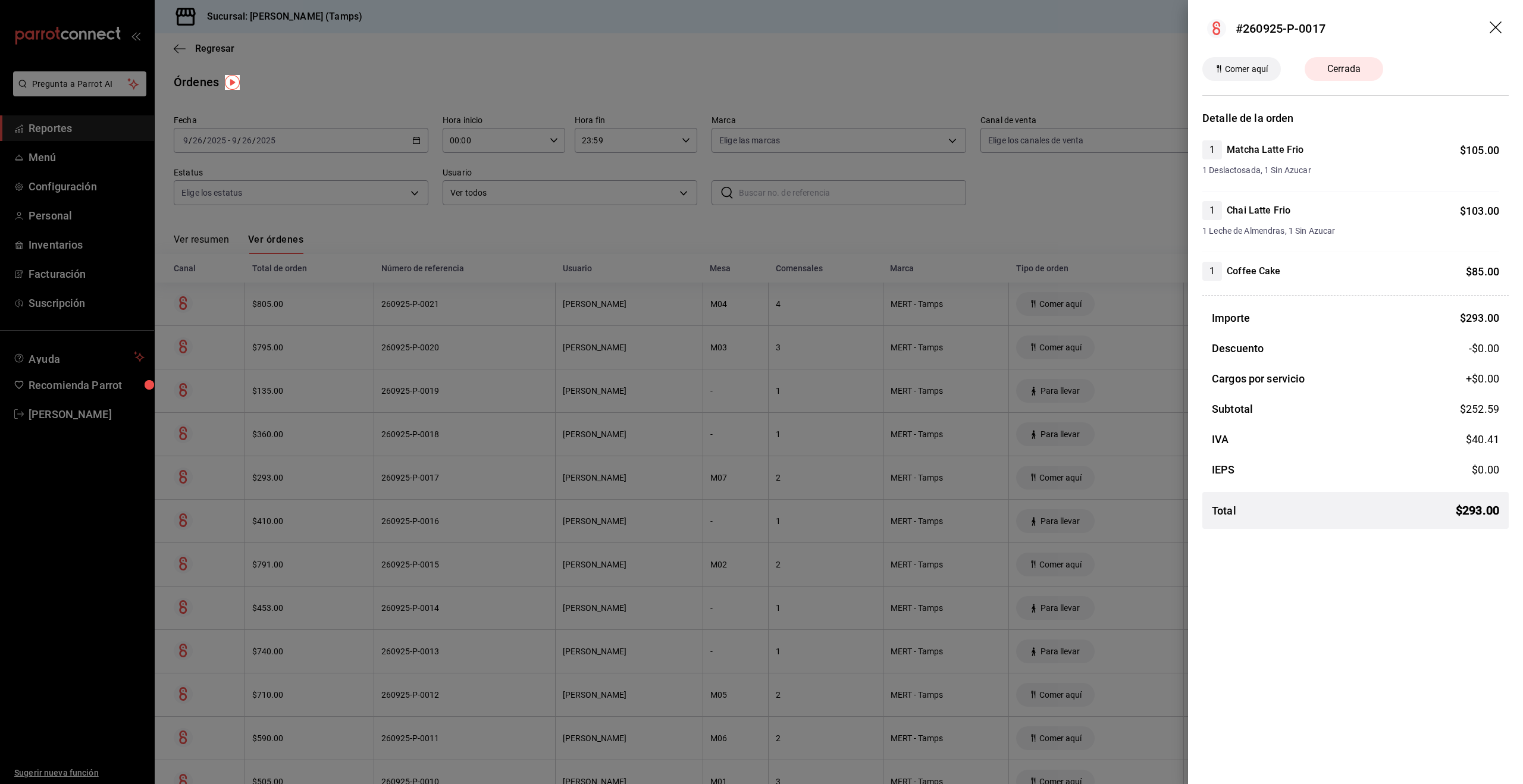
click at [305, 467] on div at bounding box center [762, 392] width 1523 height 784
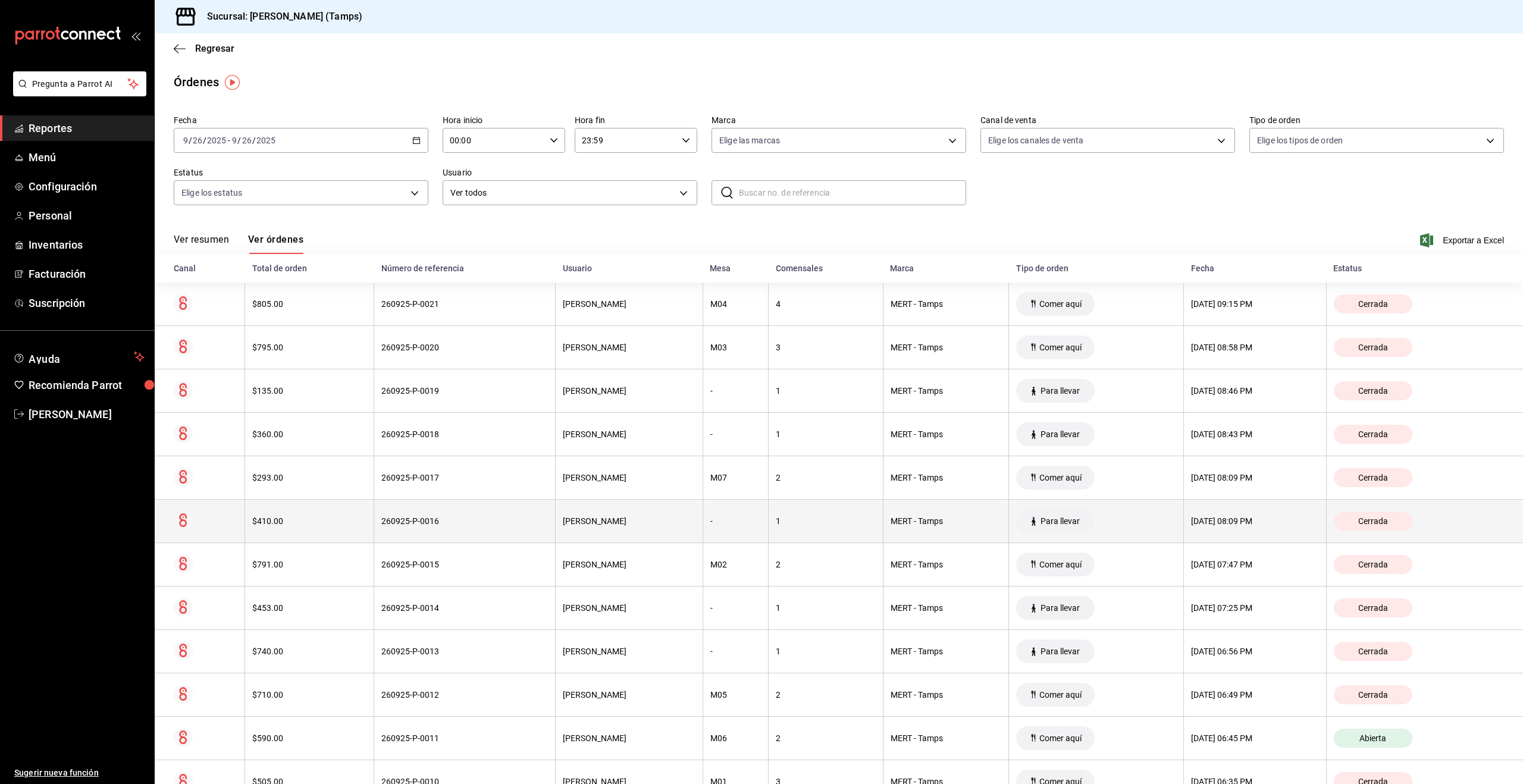
click at [305, 503] on th "$410.00" at bounding box center [310, 522] width 129 height 44
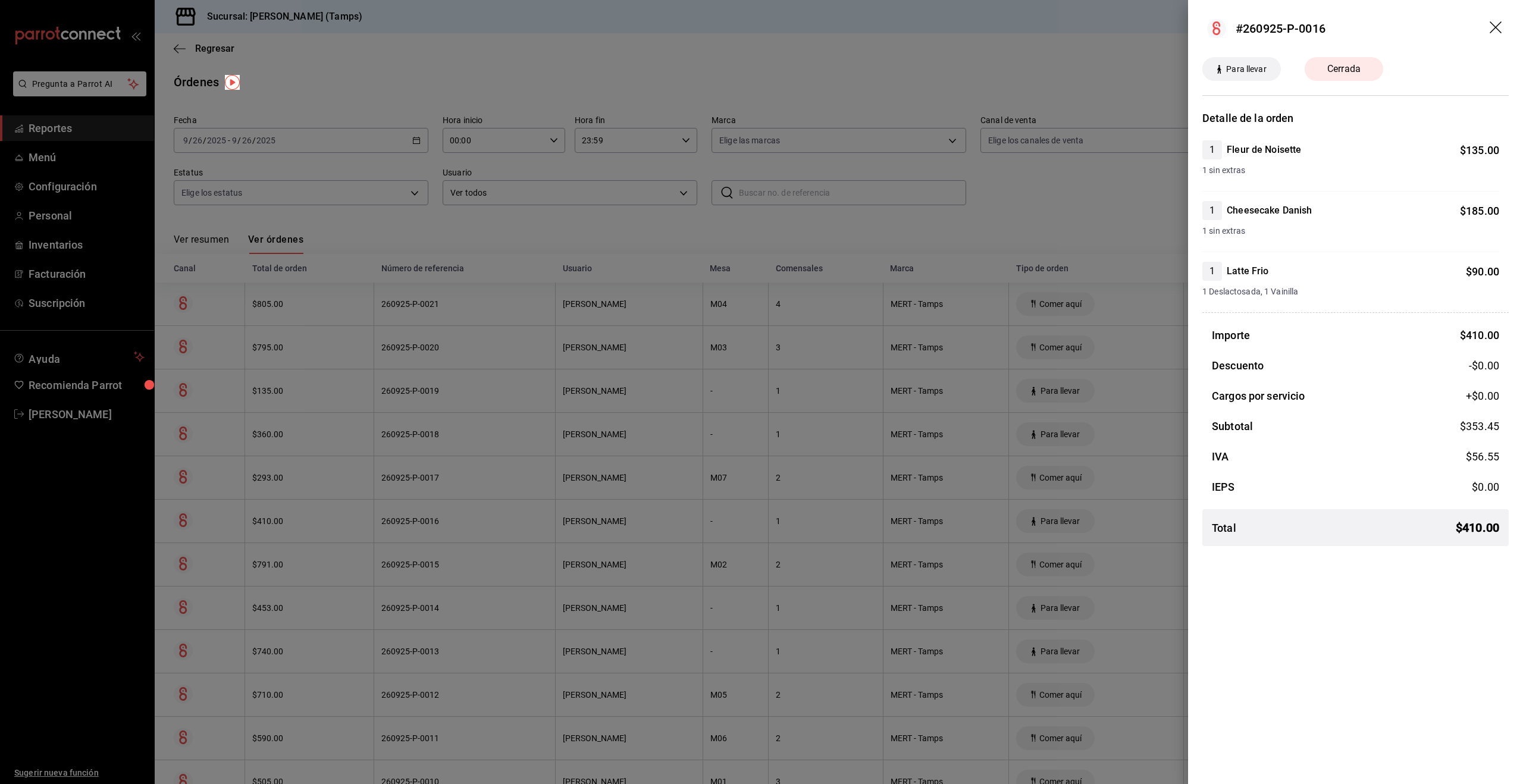
drag, startPoint x: 298, startPoint y: 502, endPoint x: 291, endPoint y: 516, distance: 15.7
click at [298, 502] on div at bounding box center [762, 392] width 1523 height 784
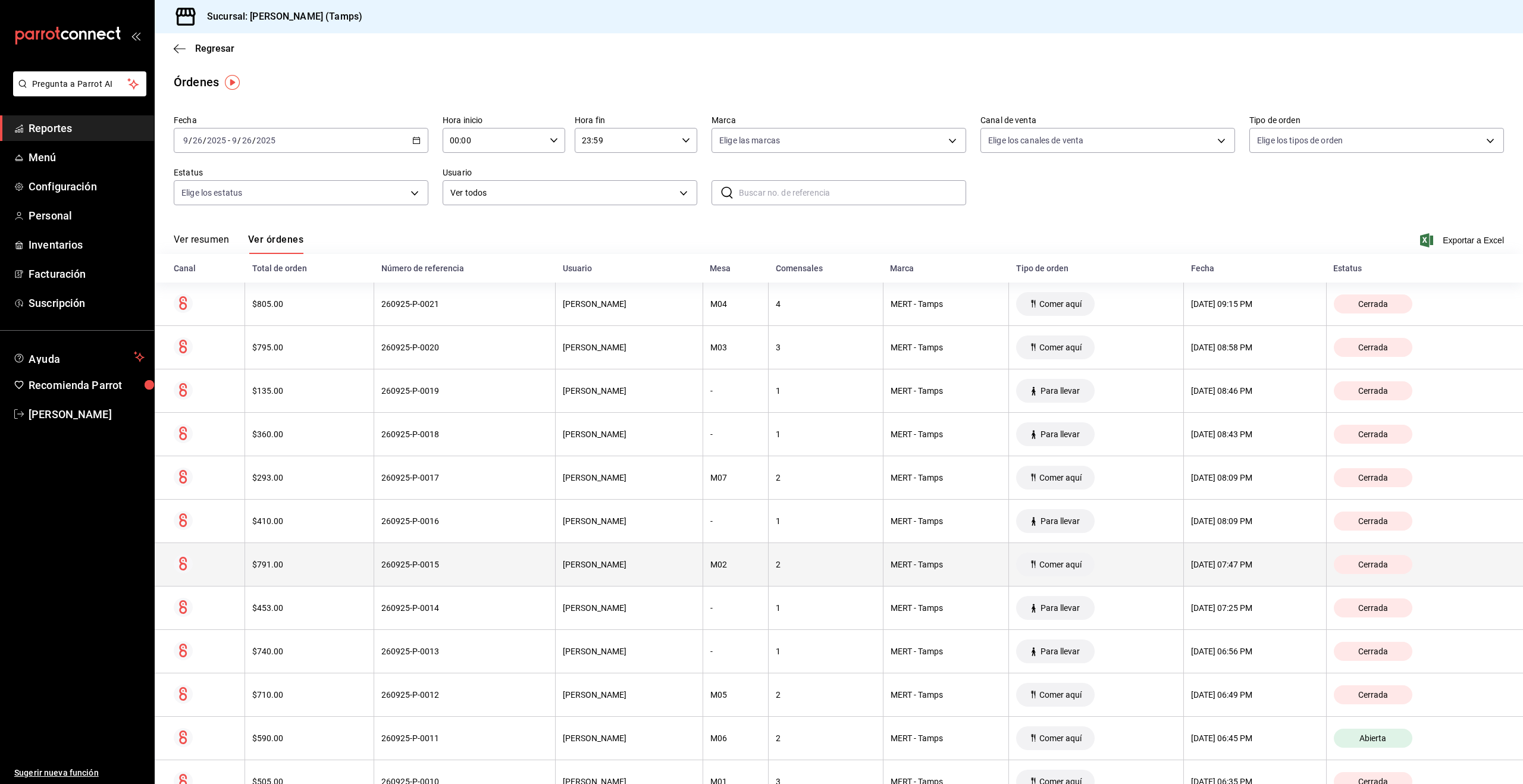
click at [287, 560] on th "$791.00" at bounding box center [310, 565] width 129 height 44
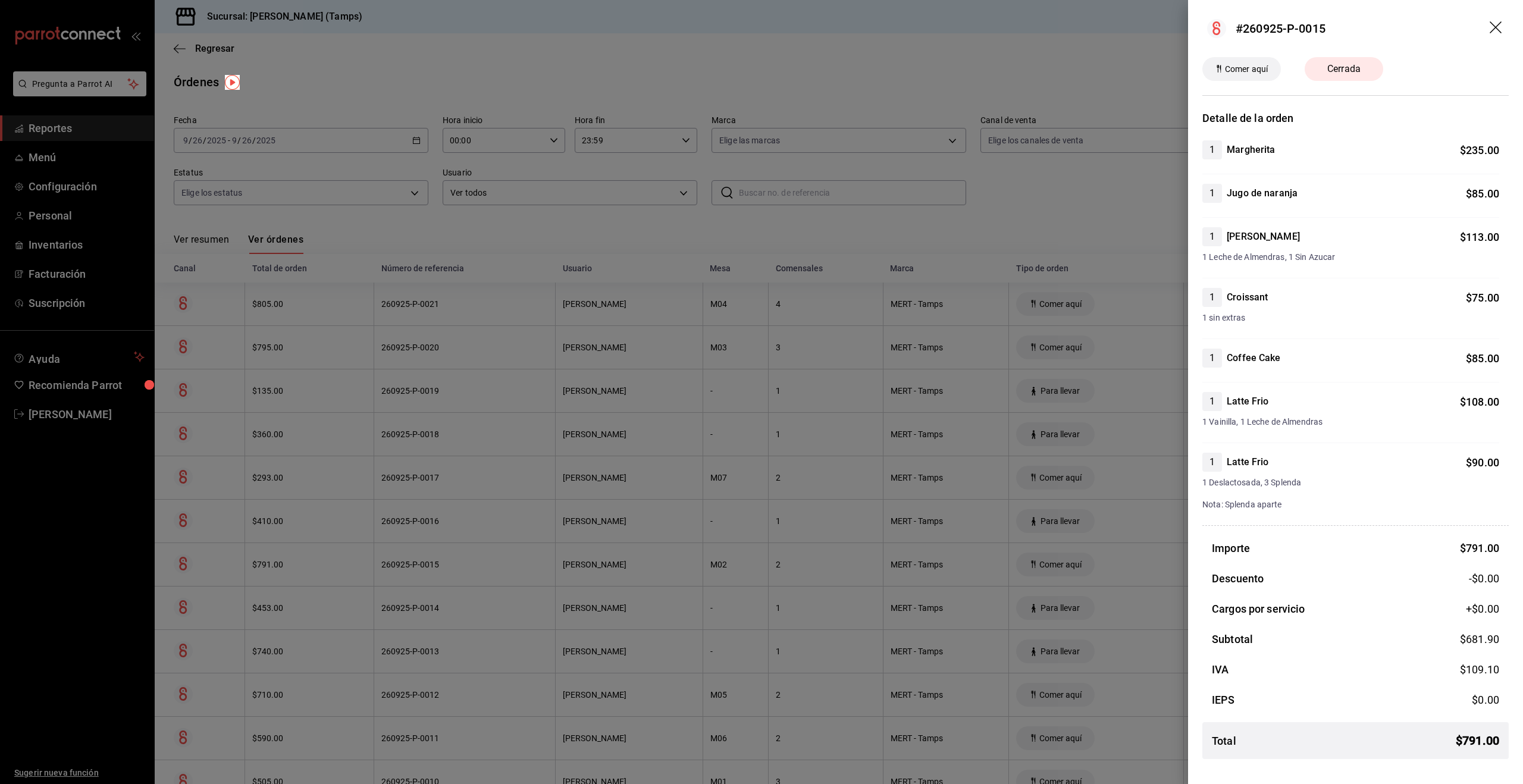
click at [288, 557] on div at bounding box center [762, 392] width 1523 height 784
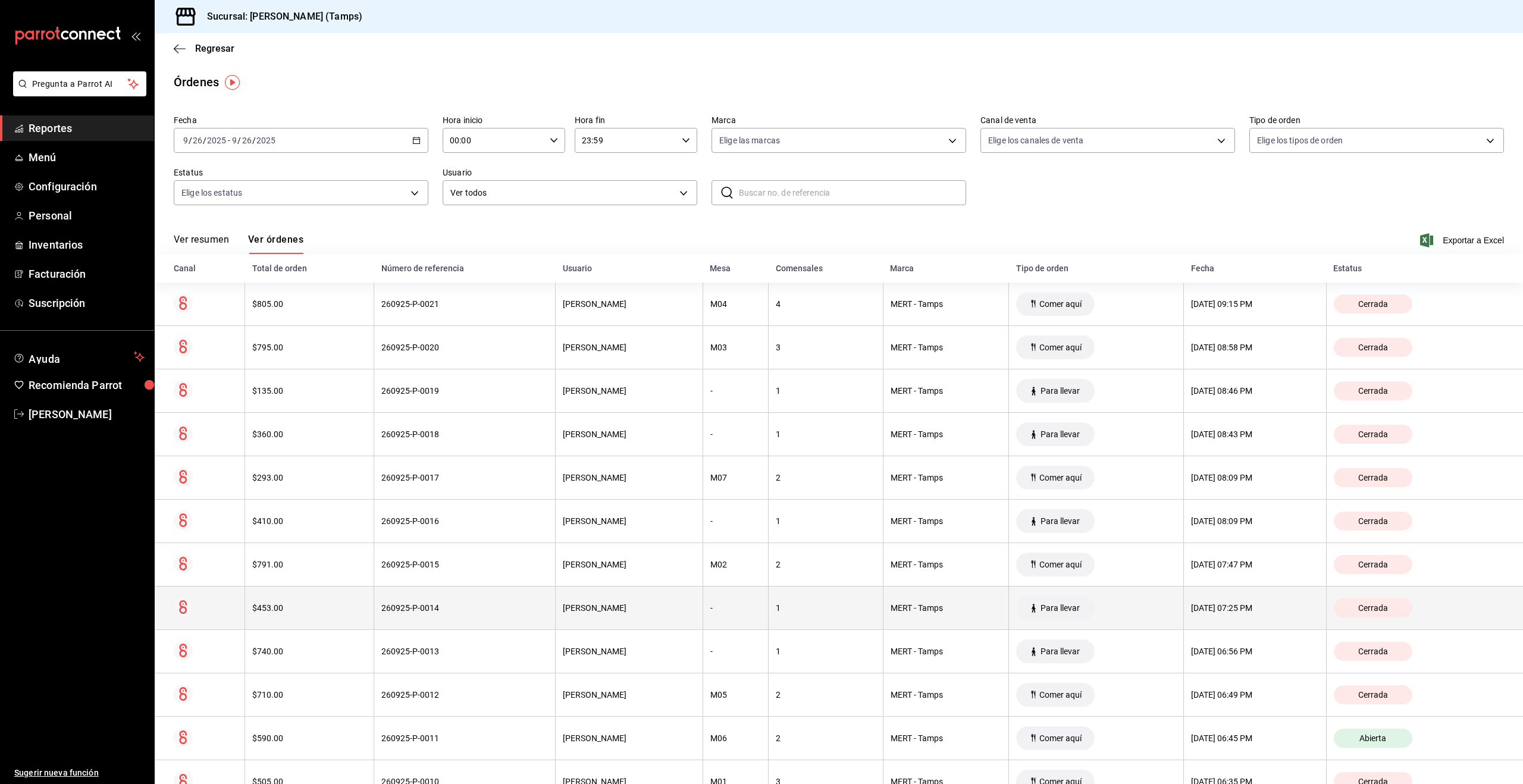
click at [299, 610] on div "$453.00" at bounding box center [309, 607] width 114 height 9
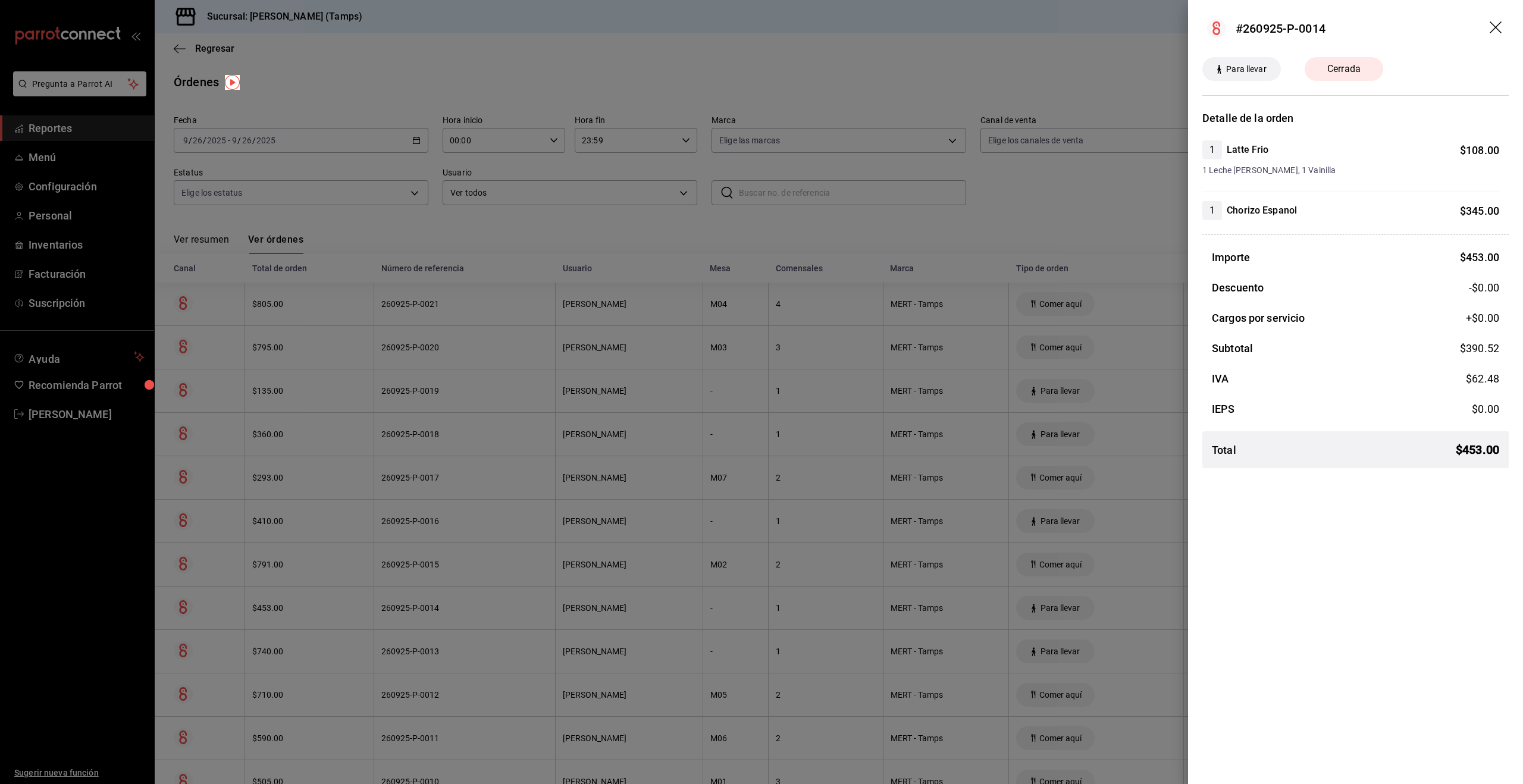
click at [300, 602] on div at bounding box center [762, 392] width 1523 height 784
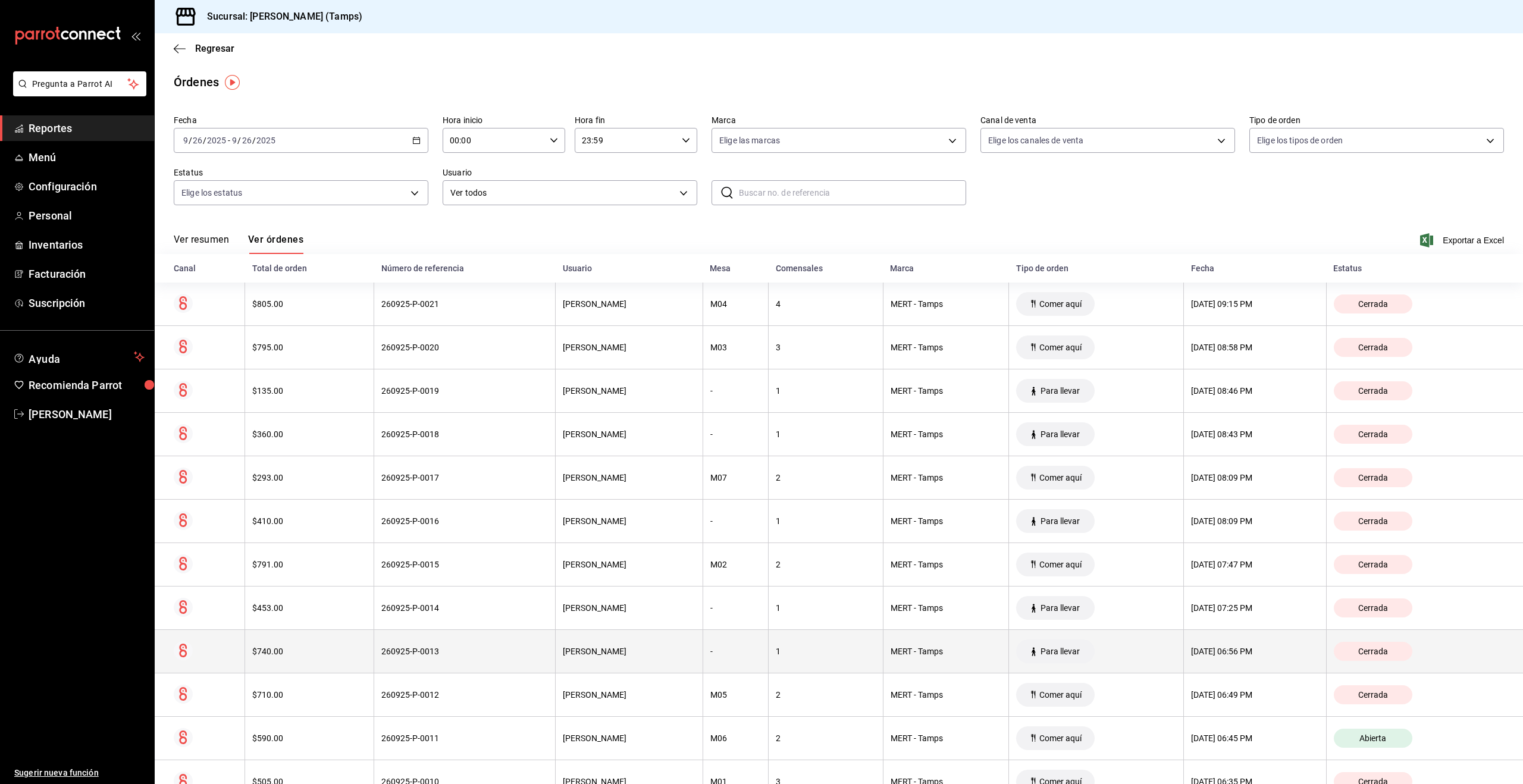
click at [338, 668] on th "$740.00" at bounding box center [310, 652] width 129 height 44
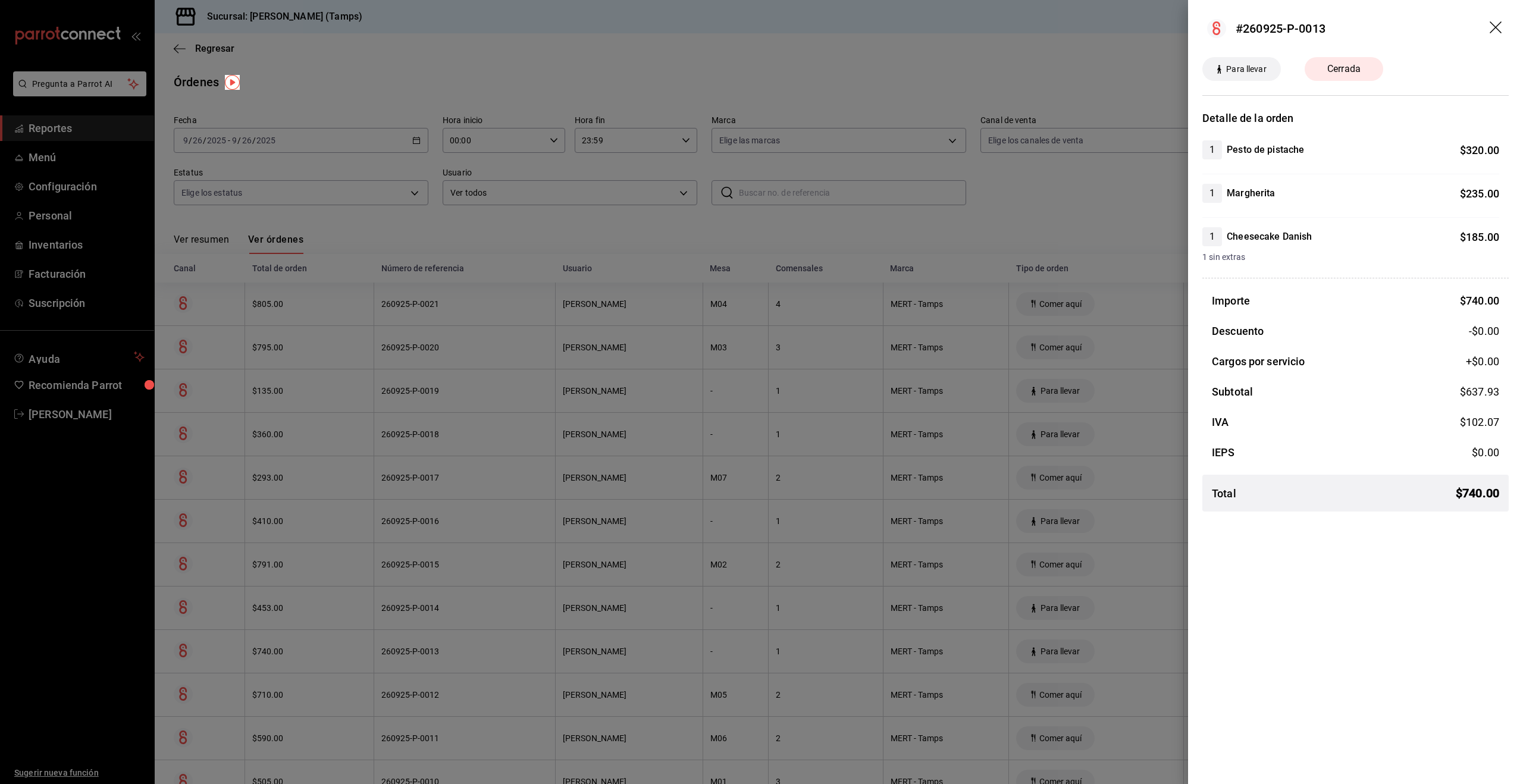
click at [328, 656] on div at bounding box center [762, 392] width 1523 height 784
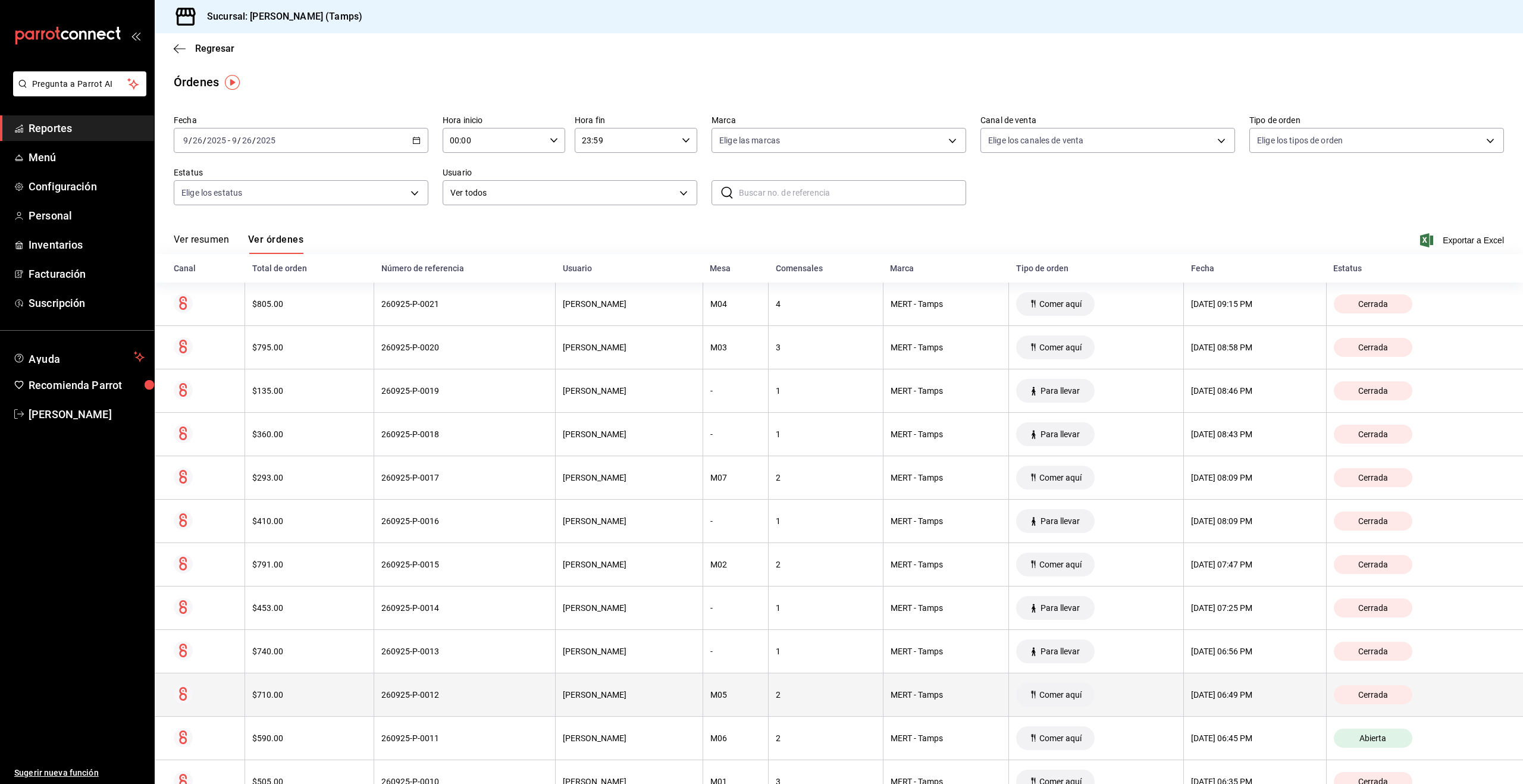
click at [322, 695] on div "$710.00" at bounding box center [309, 694] width 114 height 9
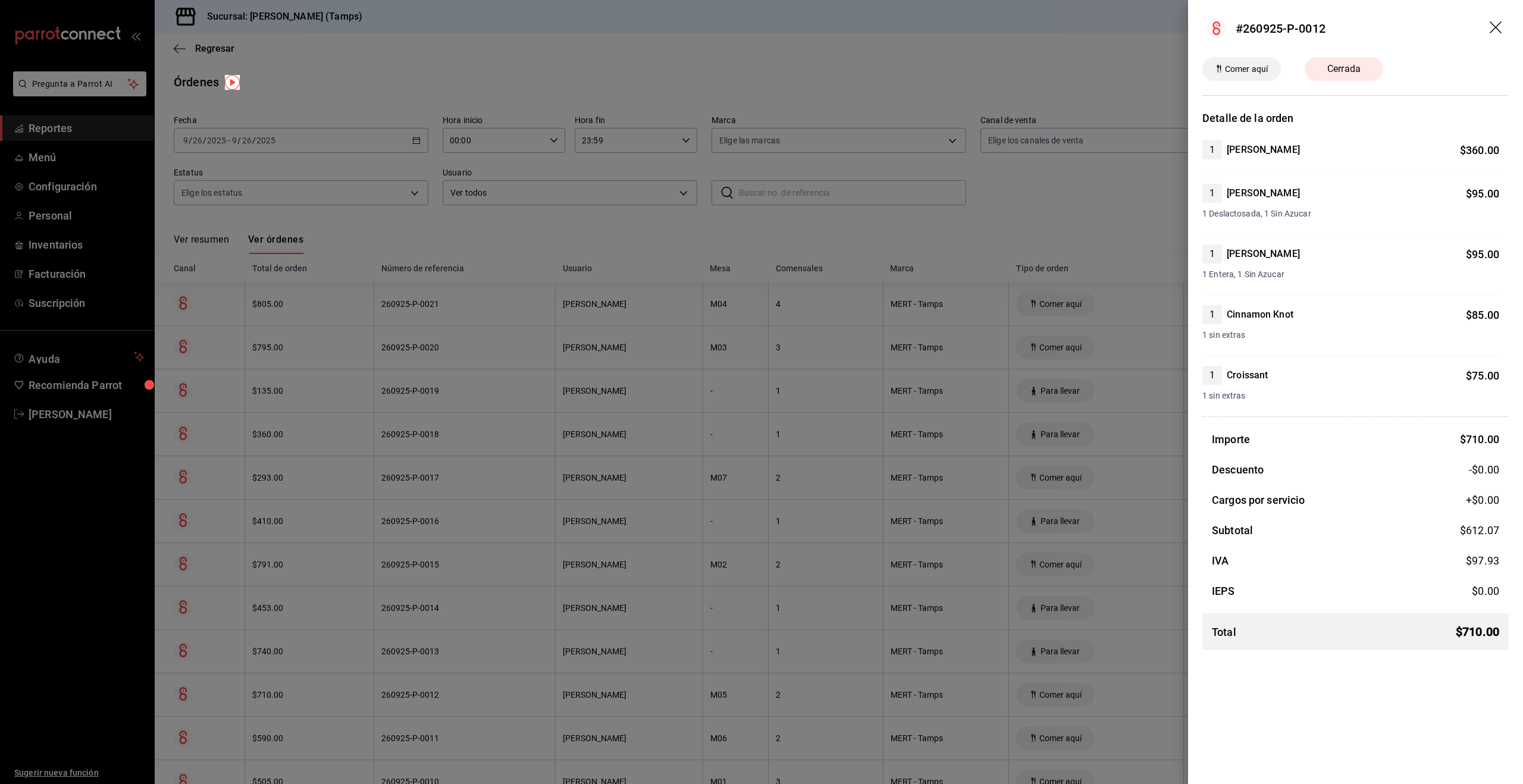
click at [322, 694] on div at bounding box center [762, 392] width 1523 height 784
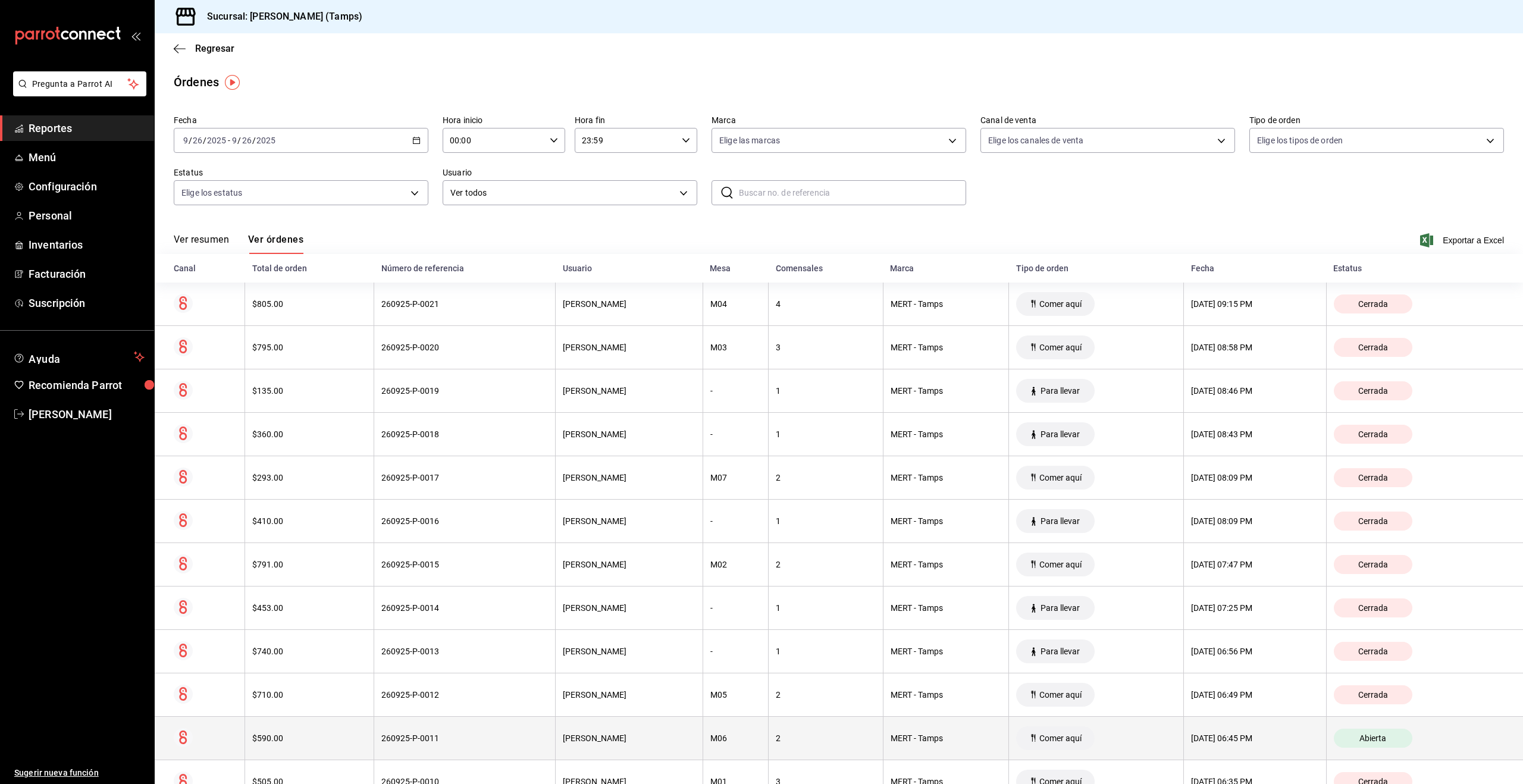
click at [336, 738] on div "$590.00" at bounding box center [309, 738] width 114 height 9
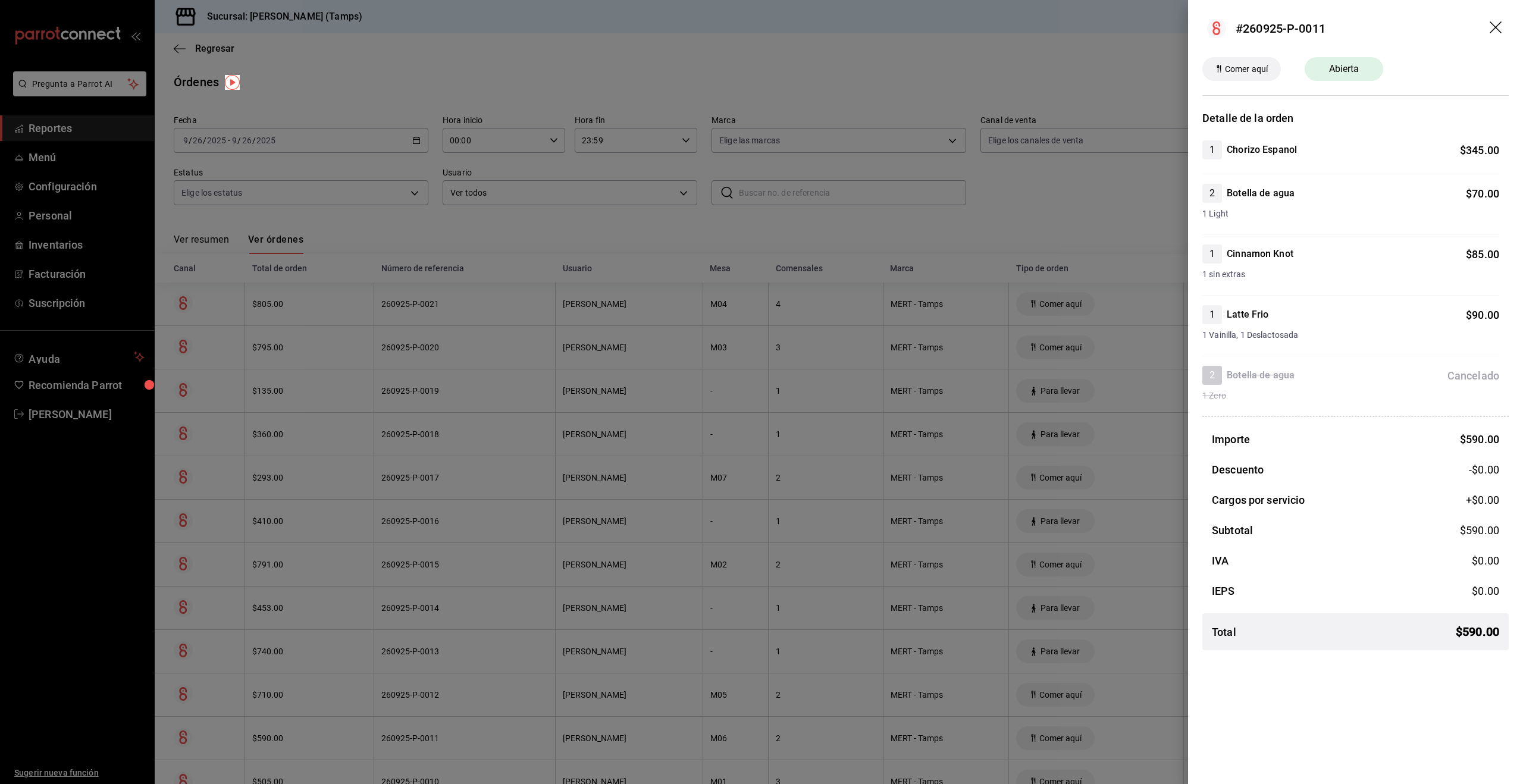
click at [336, 737] on div at bounding box center [762, 392] width 1523 height 784
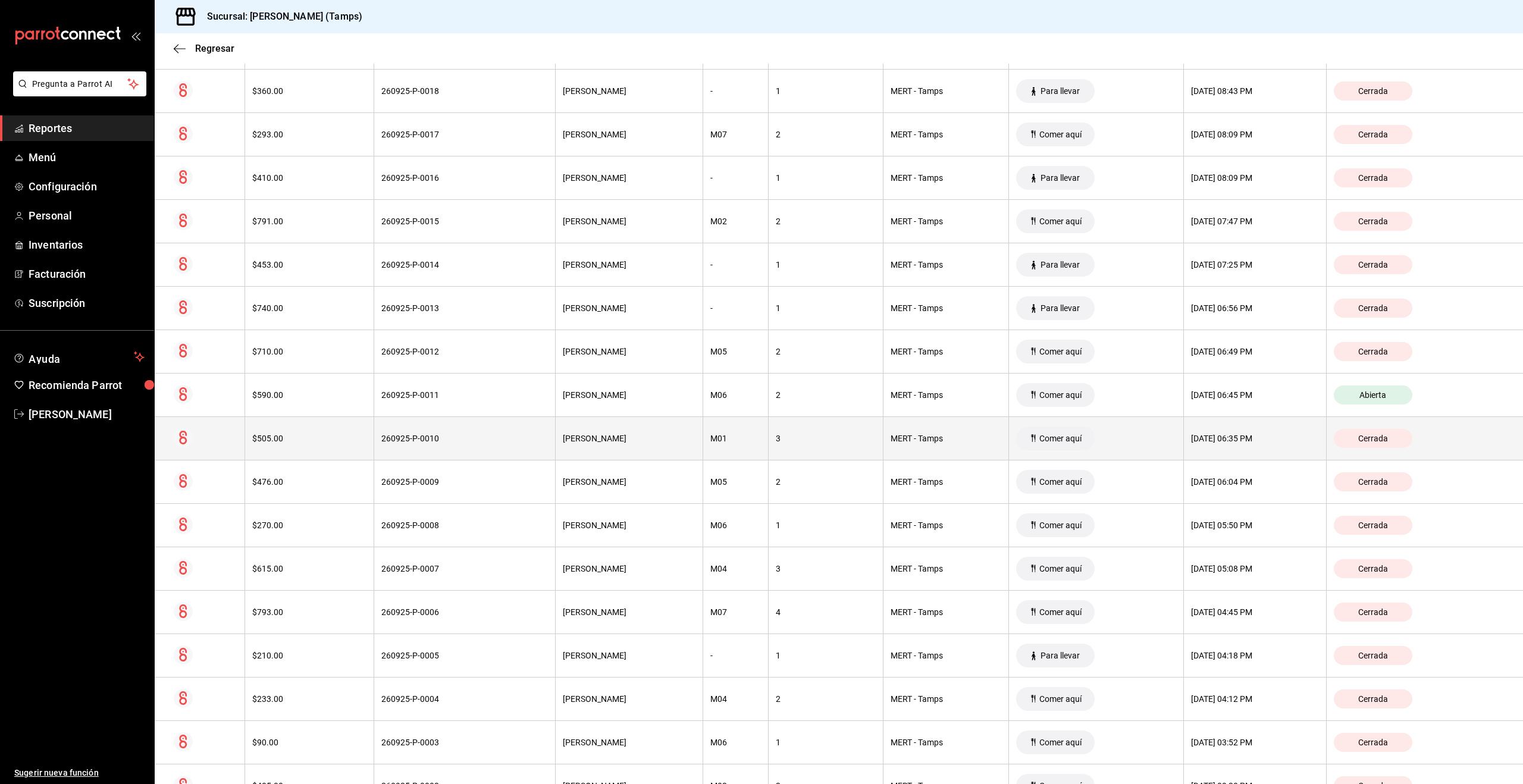
scroll to position [456, 0]
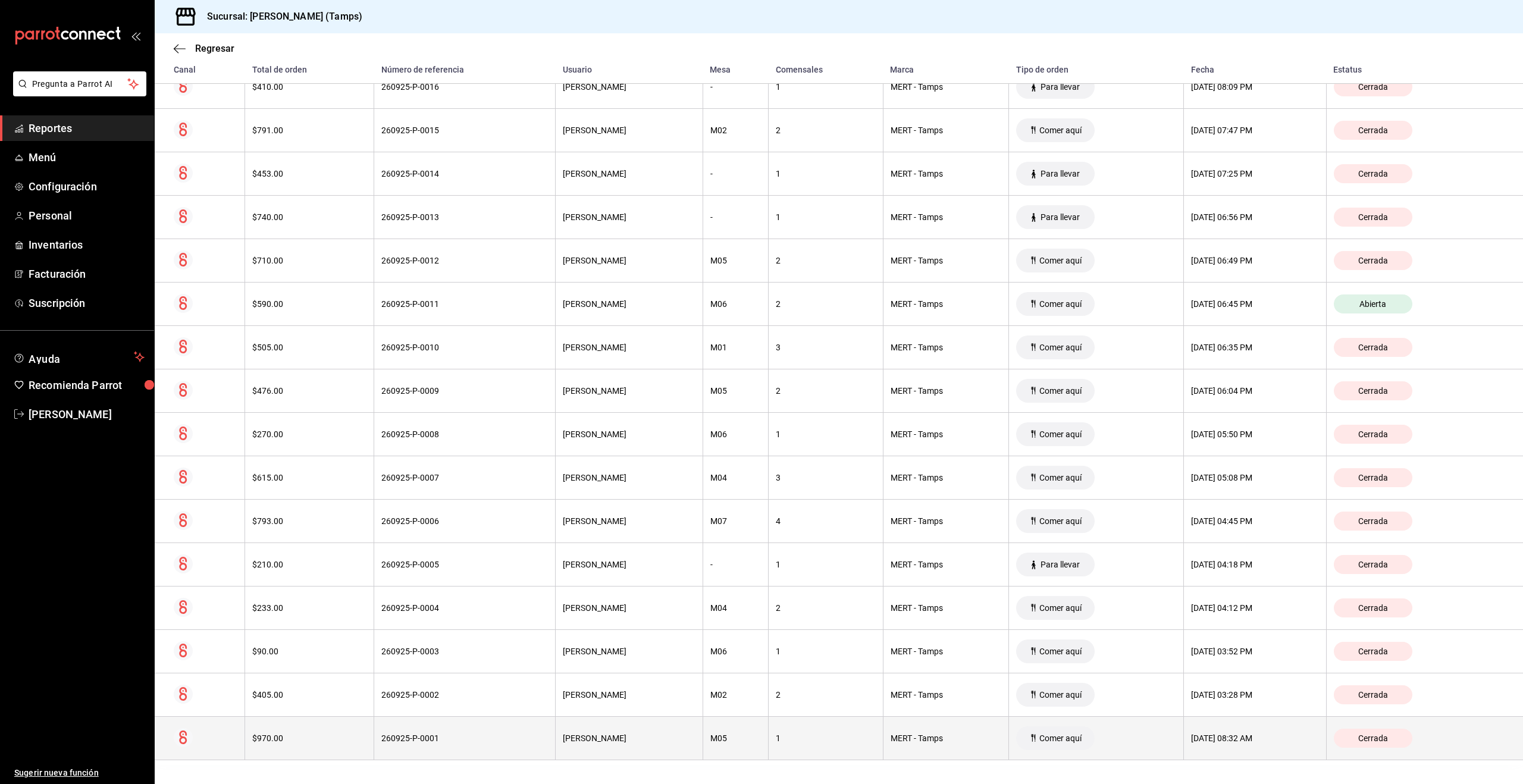
click at [333, 742] on div "$970.00" at bounding box center [309, 738] width 114 height 9
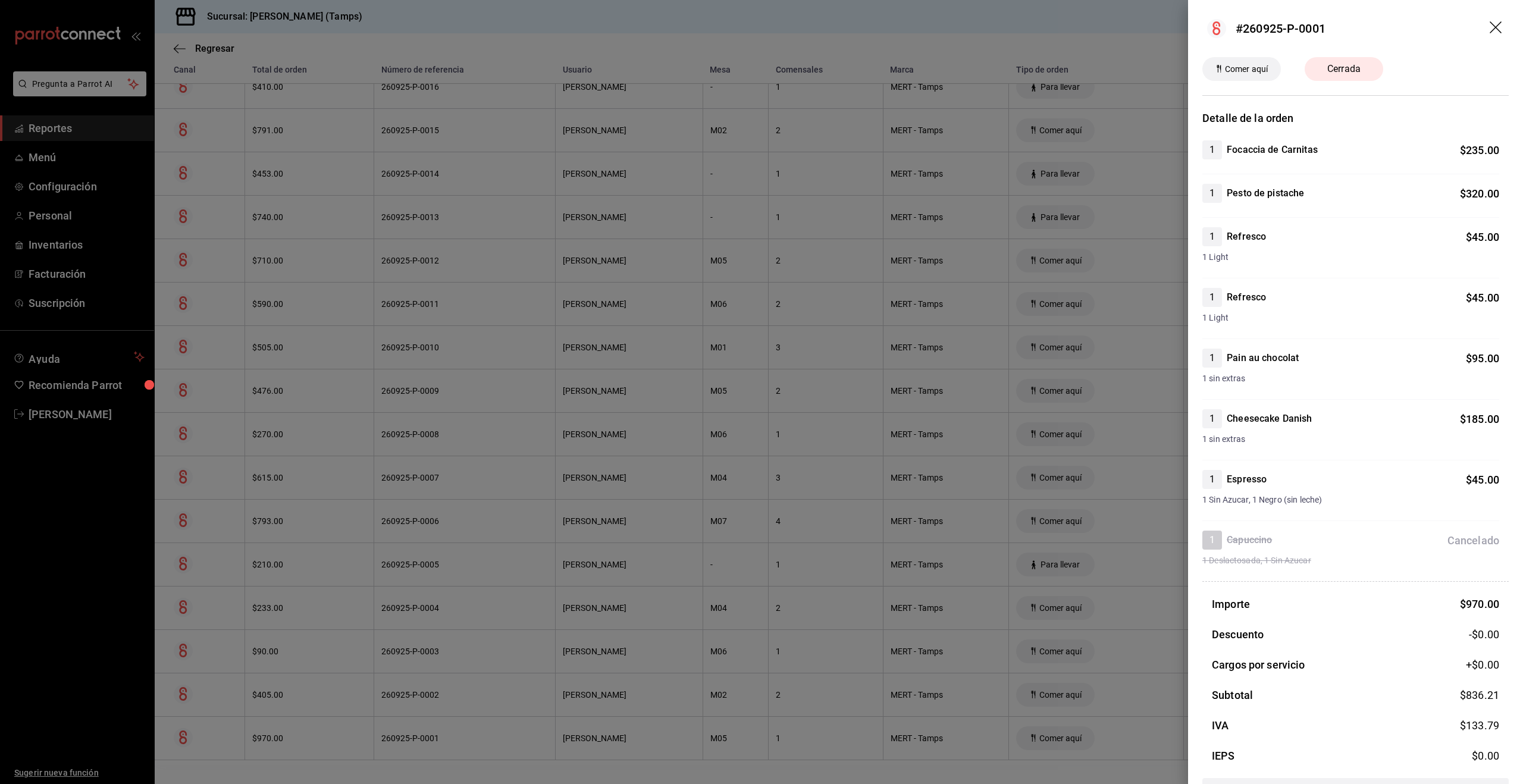
click at [565, 336] on div at bounding box center [762, 392] width 1523 height 784
